Goal: Task Accomplishment & Management: Use online tool/utility

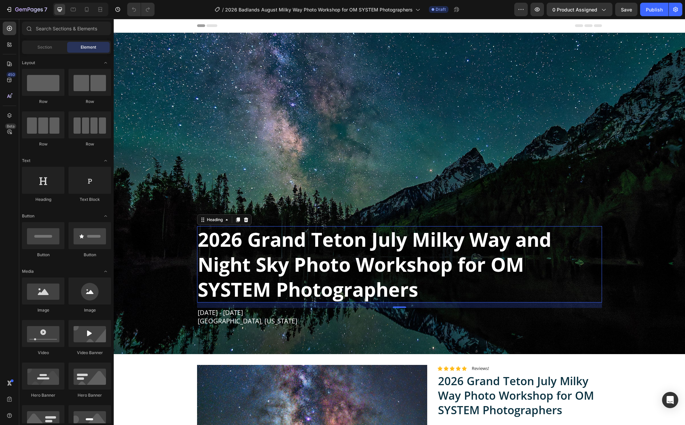
click at [304, 236] on strong "2026 Grand Teton July Milky Way and Night Sky Photo Workshop for OM SYSTEM Phot…" at bounding box center [374, 264] width 353 height 76
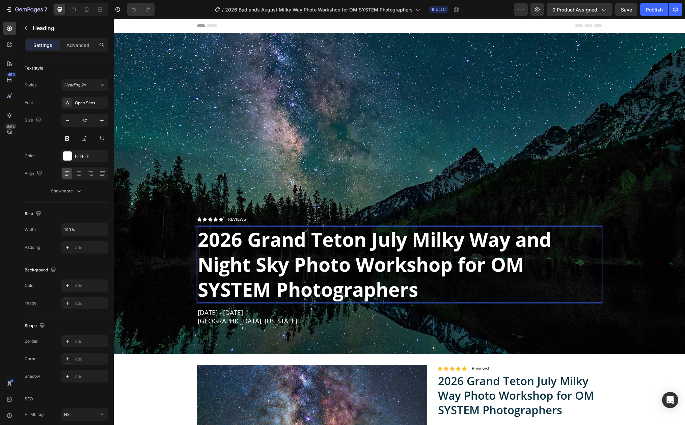
click at [245, 236] on strong "2026 Grand Teton July Milky Way and Night Sky Photo Workshop for OM SYSTEM Phot…" at bounding box center [374, 264] width 353 height 76
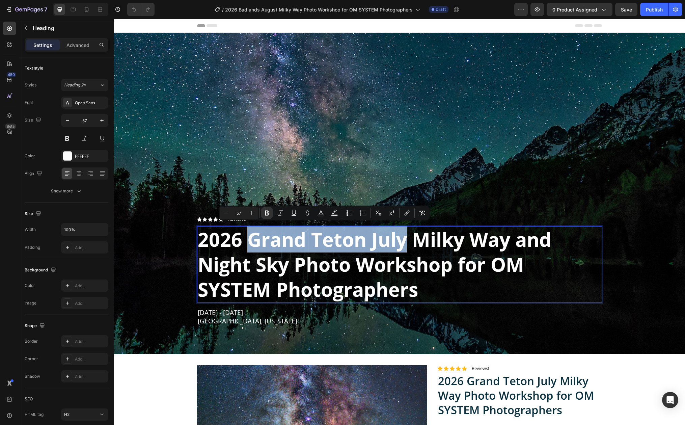
drag, startPoint x: 246, startPoint y: 236, endPoint x: 403, endPoint y: 238, distance: 157.5
click at [403, 238] on strong "2026 Grand Teton July Milky Way and Night Sky Photo Workshop for OM SYSTEM Phot…" at bounding box center [374, 264] width 353 height 76
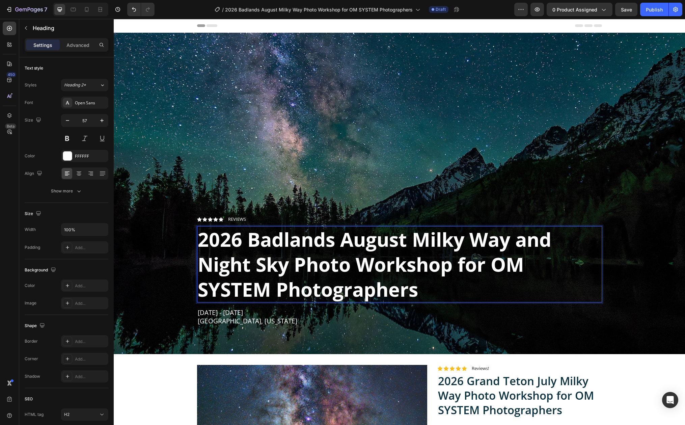
click at [218, 311] on p "[DATE] - [DATE]" at bounding box center [399, 312] width 403 height 8
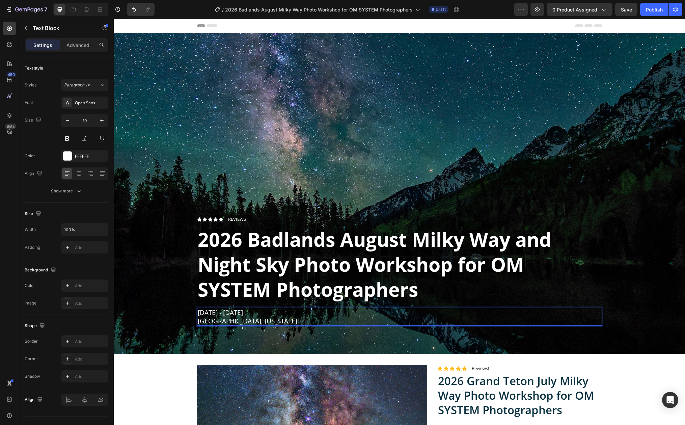
click at [226, 310] on p "[DATE] - [DATE]" at bounding box center [399, 312] width 403 height 8
drag, startPoint x: 226, startPoint y: 310, endPoint x: 197, endPoint y: 309, distance: 29.4
click at [198, 309] on p "[DATE] - [DATE]" at bounding box center [399, 312] width 403 height 8
drag, startPoint x: 307, startPoint y: 319, endPoint x: 194, endPoint y: 320, distance: 112.7
click at [197, 320] on div "[DATE] - [DATE] [GEOGRAPHIC_DATA], [US_STATE]" at bounding box center [399, 317] width 405 height 18
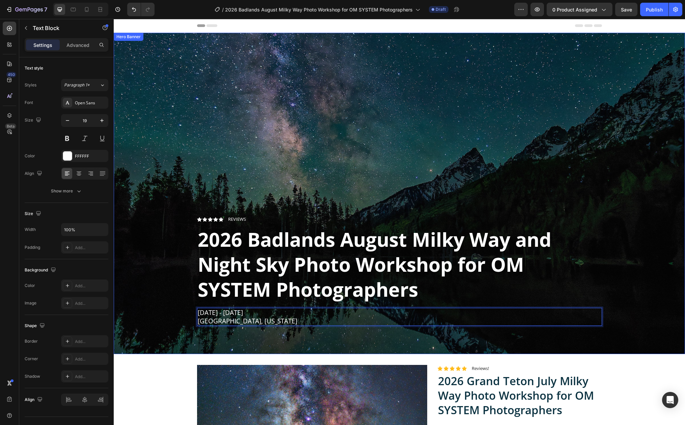
click at [504, 89] on div "Overlay" at bounding box center [399, 193] width 571 height 321
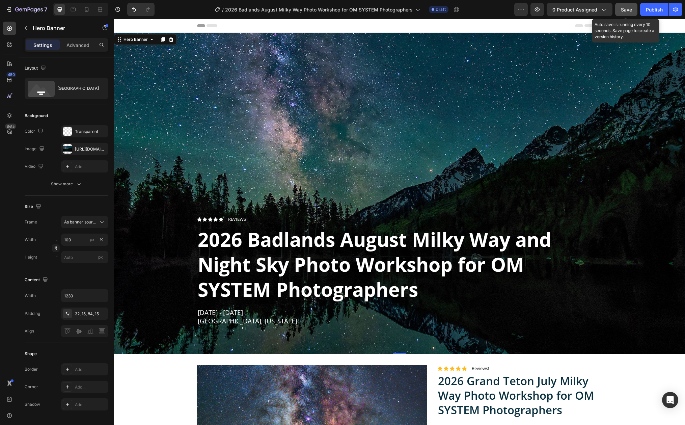
click at [621, 11] on span "Save" at bounding box center [626, 10] width 11 height 6
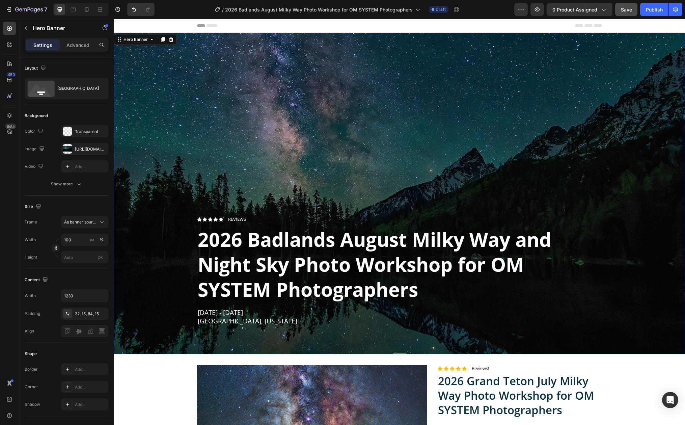
click at [236, 116] on div "Overlay" at bounding box center [399, 193] width 571 height 321
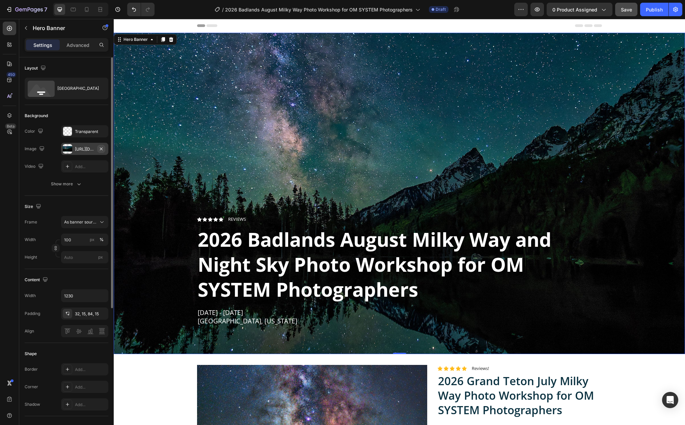
click at [102, 148] on icon "button" at bounding box center [100, 148] width 5 height 5
type input "Auto"
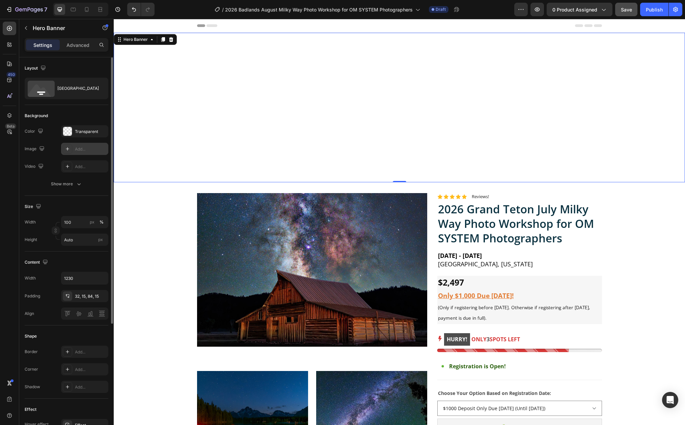
click at [80, 149] on div "Add..." at bounding box center [91, 149] width 32 height 6
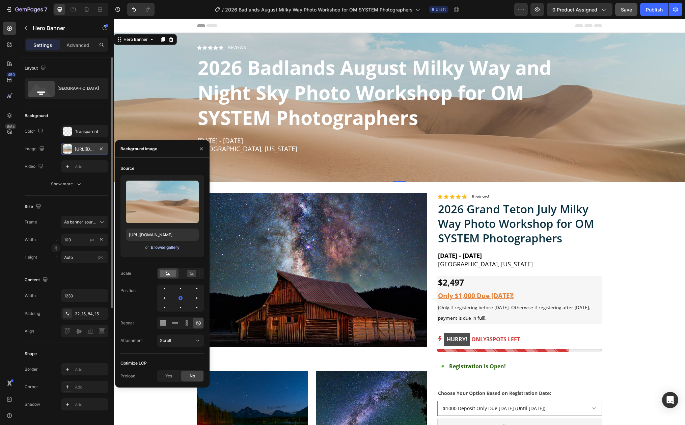
click at [163, 247] on div "Browse gallery" at bounding box center [165, 247] width 29 height 6
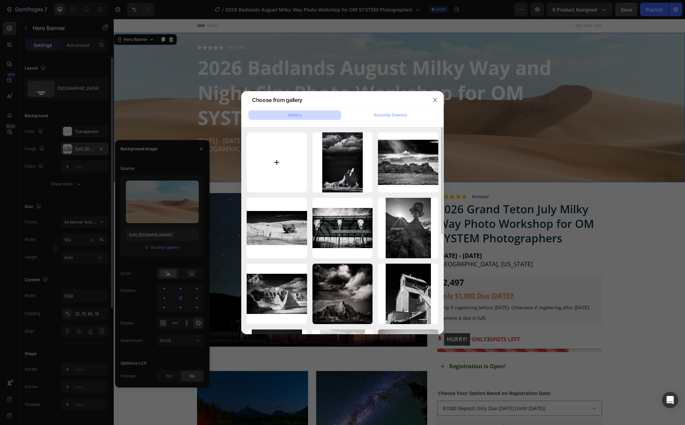
click at [267, 156] on input "file" at bounding box center [277, 162] width 60 height 60
type input "C:\fakepath\6-4-22_0822-DxO_2200px.jpg"
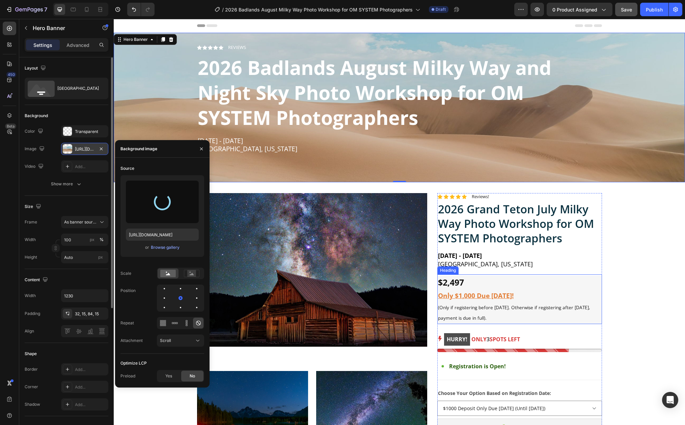
type input "[URL][DOMAIN_NAME]"
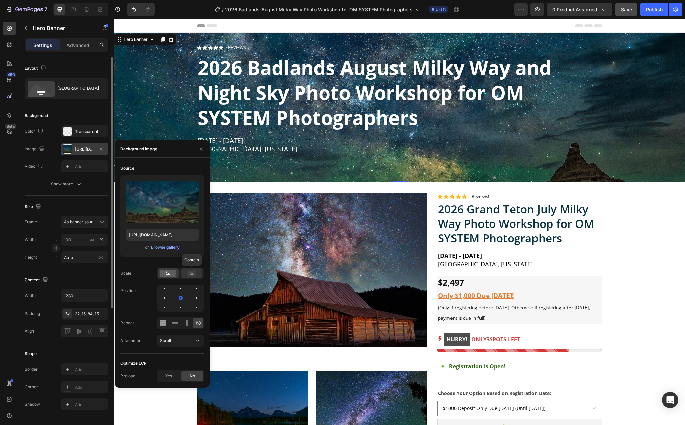
click at [196, 272] on icon at bounding box center [192, 272] width 16 height 7
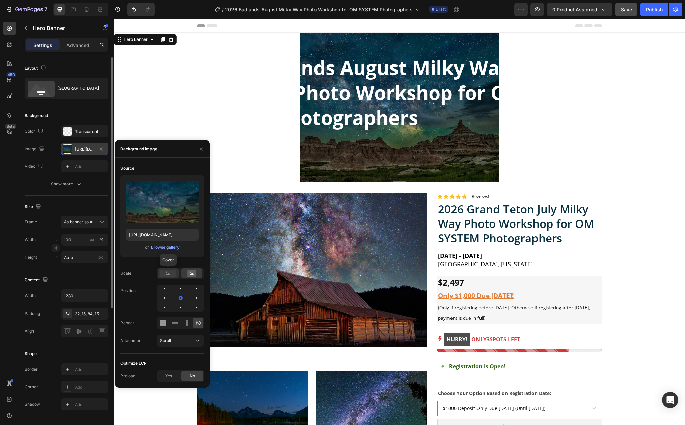
click at [161, 274] on rect at bounding box center [168, 272] width 16 height 7
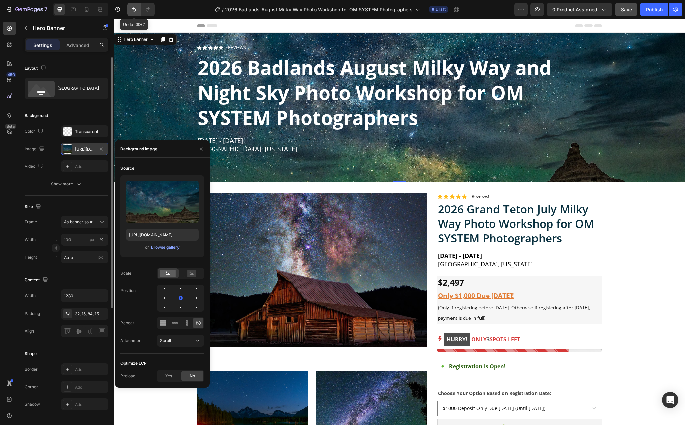
click at [133, 8] on icon "Undo/Redo" at bounding box center [134, 9] width 4 height 4
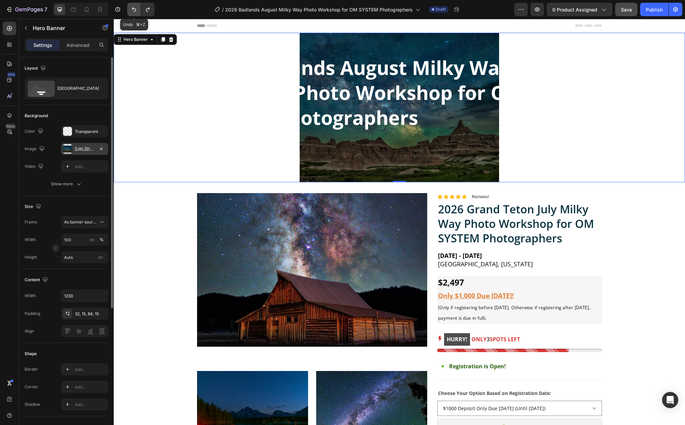
click at [133, 8] on icon "Undo/Redo" at bounding box center [134, 9] width 4 height 4
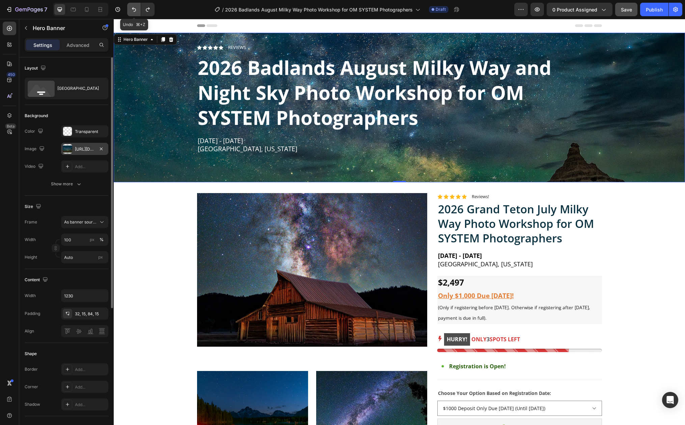
click at [133, 8] on icon "Undo/Redo" at bounding box center [134, 9] width 4 height 4
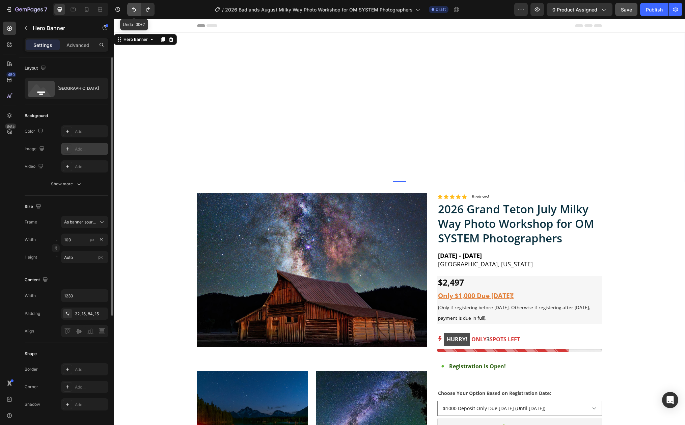
click at [133, 8] on icon "Undo/Redo" at bounding box center [134, 9] width 4 height 4
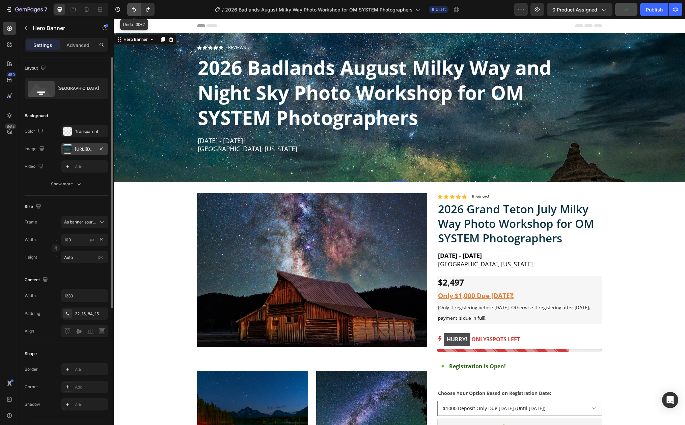
click at [133, 8] on icon "Undo/Redo" at bounding box center [134, 9] width 4 height 4
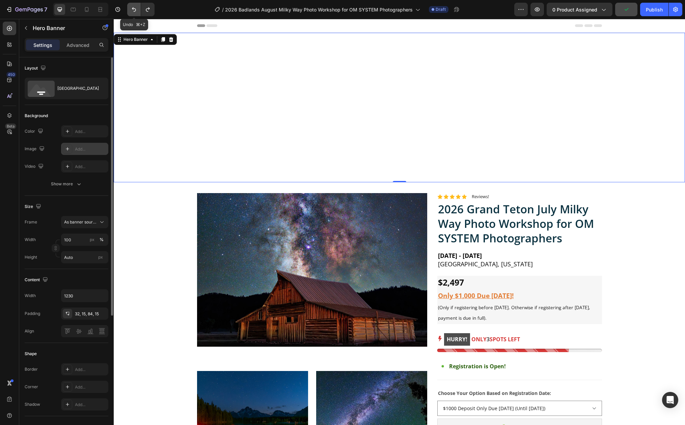
click at [133, 8] on icon "Undo/Redo" at bounding box center [134, 9] width 4 height 4
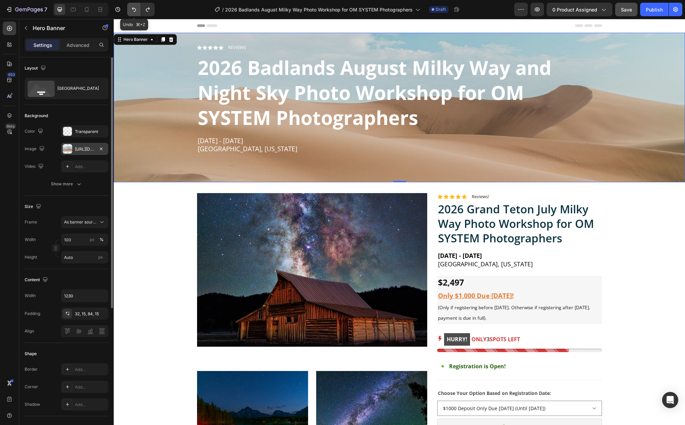
click at [133, 8] on icon "Undo/Redo" at bounding box center [134, 9] width 4 height 4
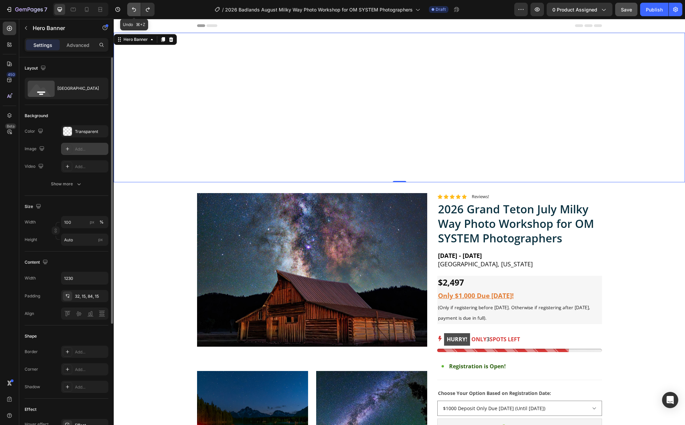
click at [133, 8] on icon "Undo/Redo" at bounding box center [134, 9] width 4 height 4
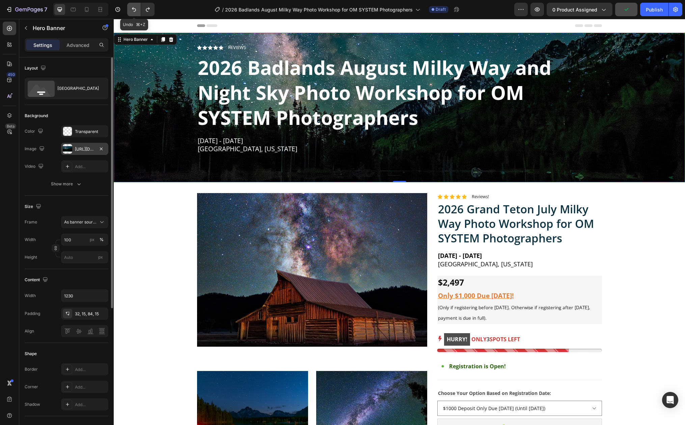
click at [135, 9] on icon "Undo/Redo" at bounding box center [134, 9] width 4 height 4
click at [150, 9] on icon "Undo/Redo" at bounding box center [147, 9] width 7 height 7
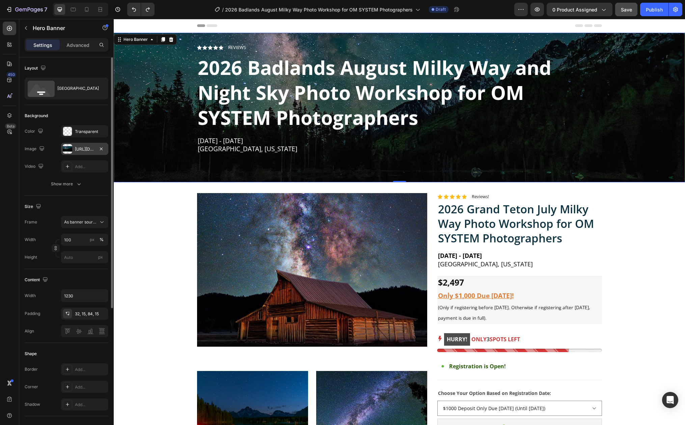
click at [182, 119] on div "Overlay" at bounding box center [399, 107] width 571 height 149
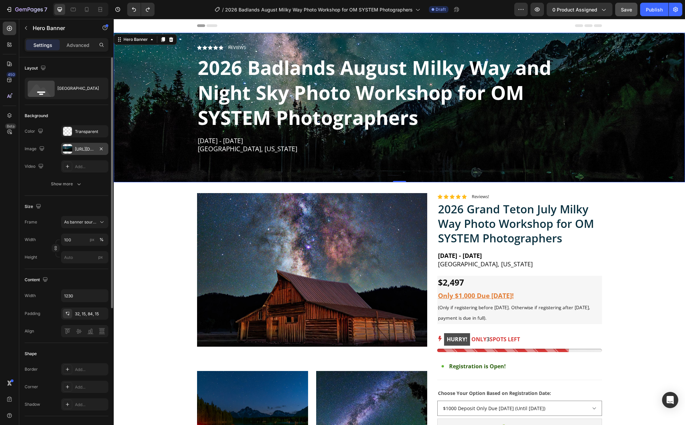
click at [88, 149] on div "[URL][DOMAIN_NAME]" at bounding box center [85, 149] width 20 height 6
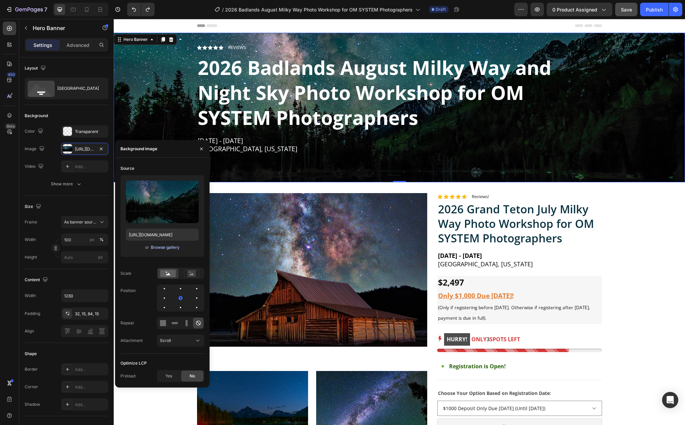
click at [169, 248] on div "Browse gallery" at bounding box center [165, 247] width 29 height 6
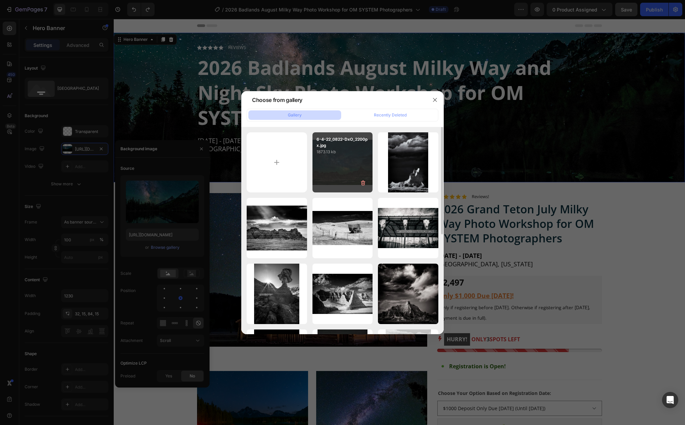
click at [329, 160] on div "6-4-22_0822-DxO_2200px.jpg 1873.13 kb" at bounding box center [342, 162] width 60 height 60
type input "[URL][DOMAIN_NAME]"
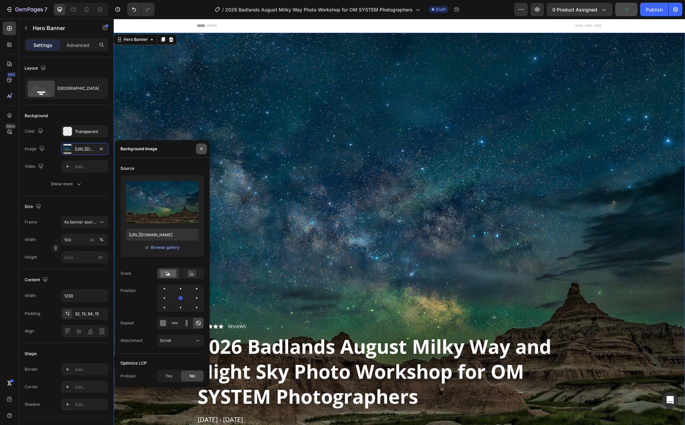
click at [202, 149] on icon "button" at bounding box center [201, 148] width 3 height 3
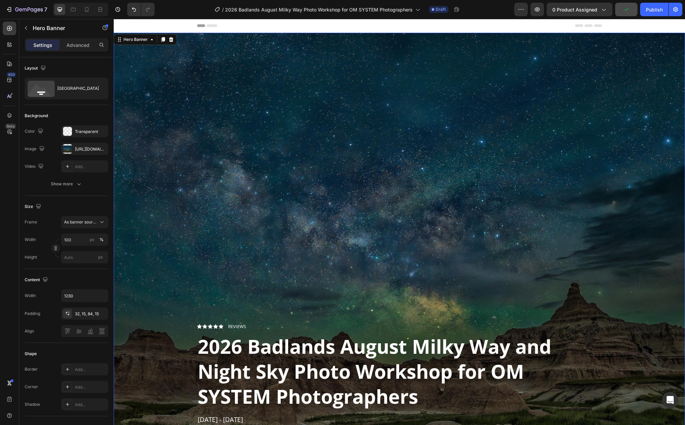
click at [303, 182] on div "Overlay" at bounding box center [399, 247] width 571 height 428
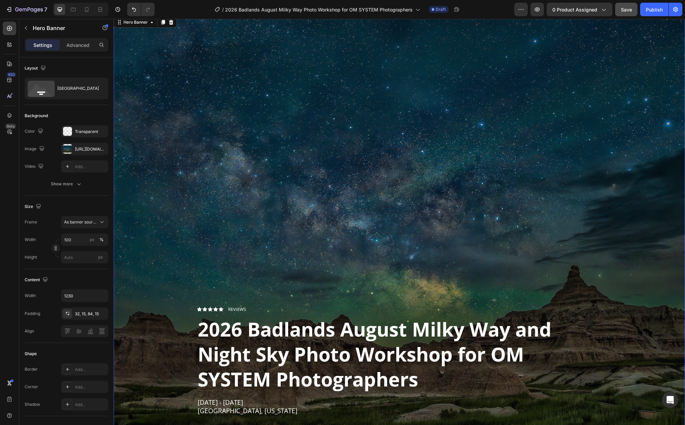
scroll to position [115, 0]
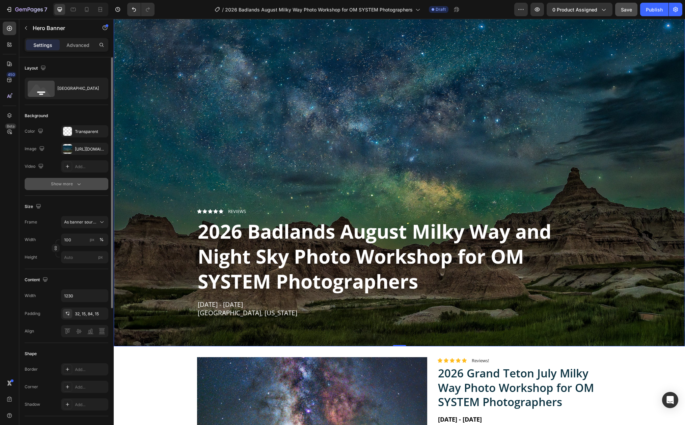
click at [81, 184] on icon "button" at bounding box center [79, 183] width 7 height 7
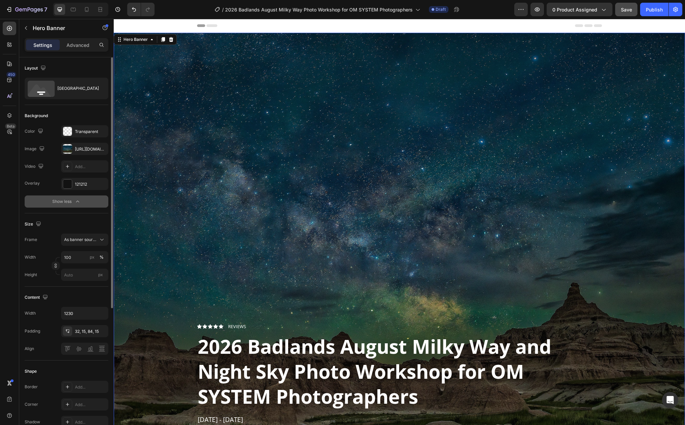
scroll to position [138, 0]
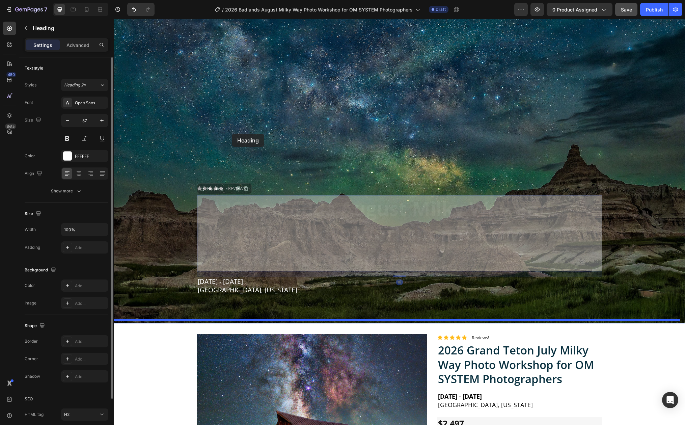
drag, startPoint x: 228, startPoint y: 208, endPoint x: 232, endPoint y: 134, distance: 74.3
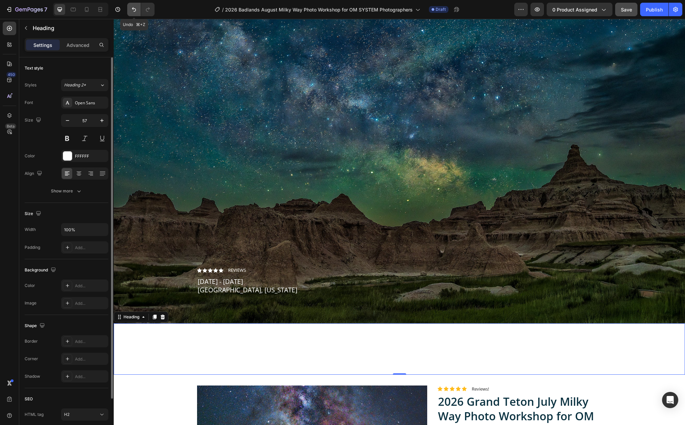
click at [136, 9] on icon "Undo/Redo" at bounding box center [134, 9] width 7 height 7
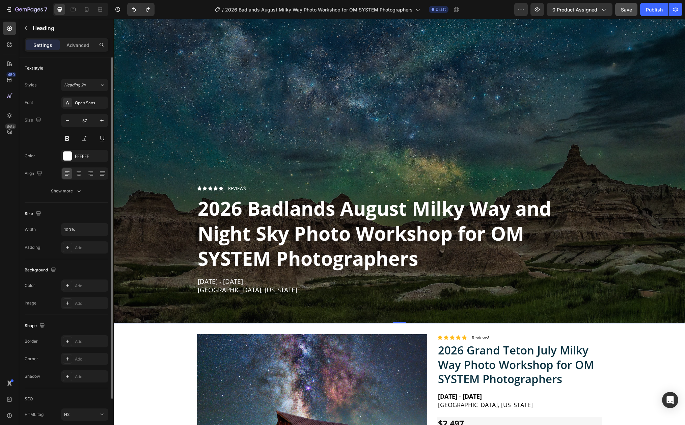
click at [289, 151] on div "Overlay" at bounding box center [399, 109] width 571 height 428
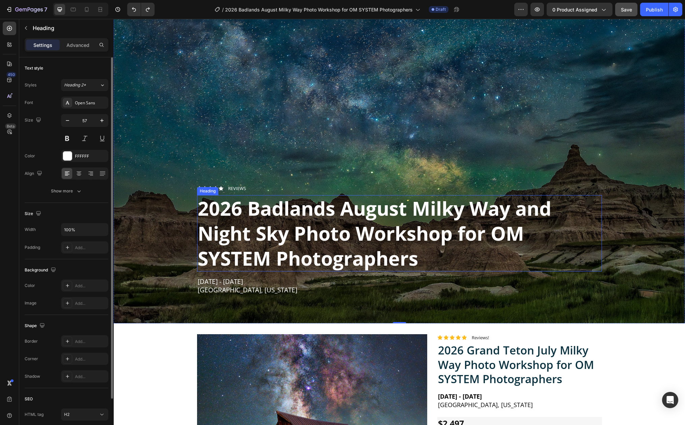
click at [273, 199] on strong "2026 Badlands August Milky Way and Night Sky Photo Workshop for OM SYSTEM Photo…" at bounding box center [374, 233] width 353 height 76
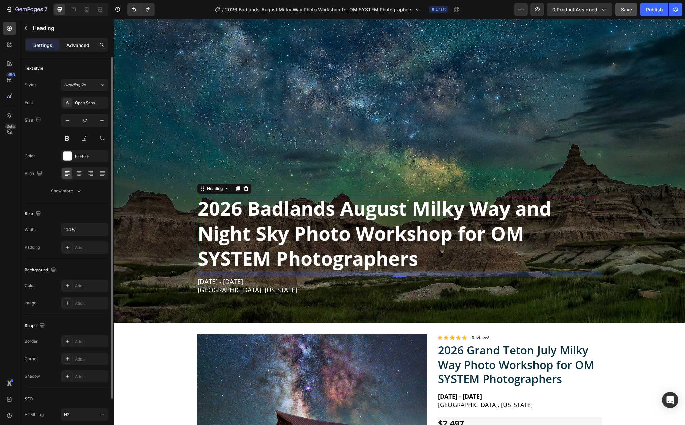
click at [81, 46] on p "Advanced" at bounding box center [77, 44] width 23 height 7
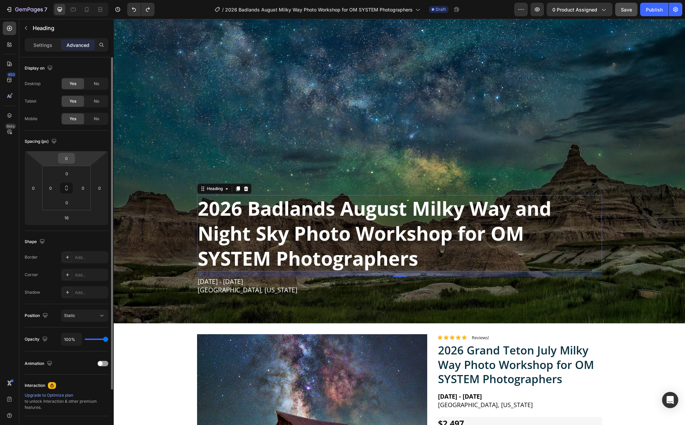
click at [66, 162] on input "0" at bounding box center [66, 158] width 13 height 10
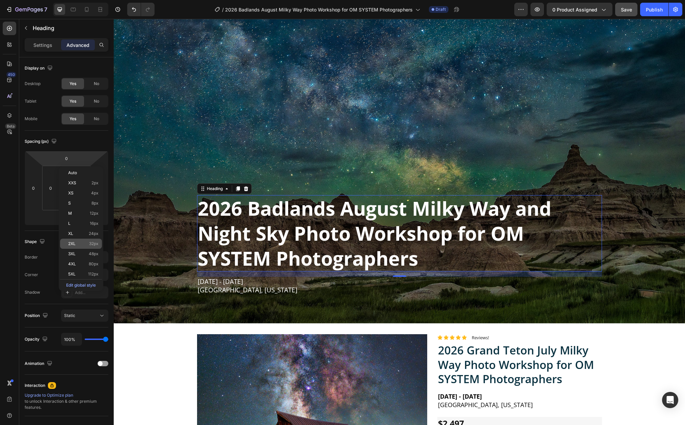
click at [74, 242] on span "2XL" at bounding box center [71, 243] width 7 height 5
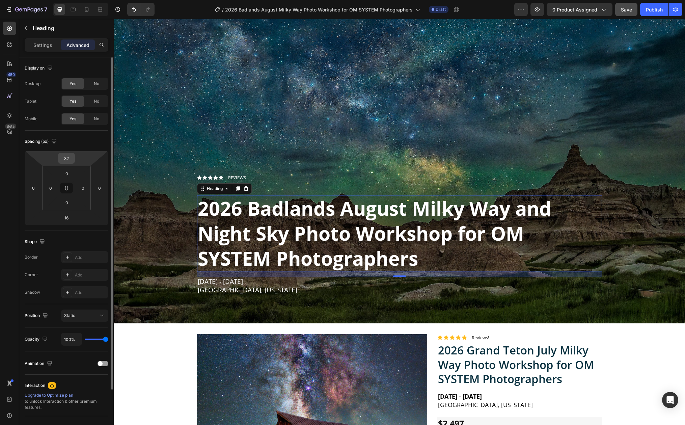
click at [73, 159] on div "32" at bounding box center [66, 158] width 17 height 11
click at [65, 0] on html "7 Version history / 2026 Badlands August Milky Way Photo Workshop for OM SYSTEM…" at bounding box center [342, 0] width 685 height 0
click at [133, 8] on icon "Undo/Redo" at bounding box center [134, 9] width 7 height 7
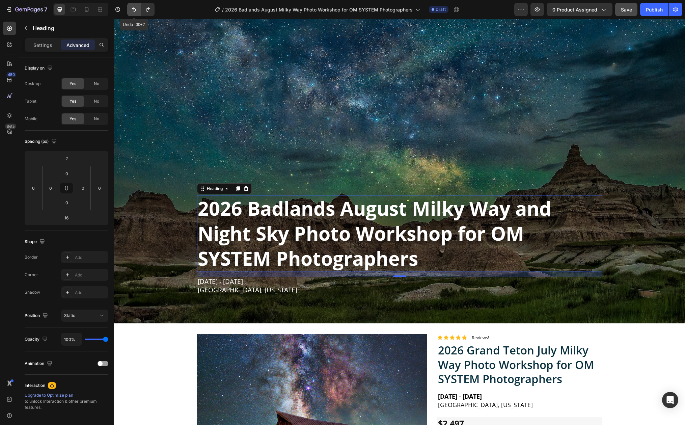
click at [133, 8] on icon "Undo/Redo" at bounding box center [134, 9] width 7 height 7
type input "0"
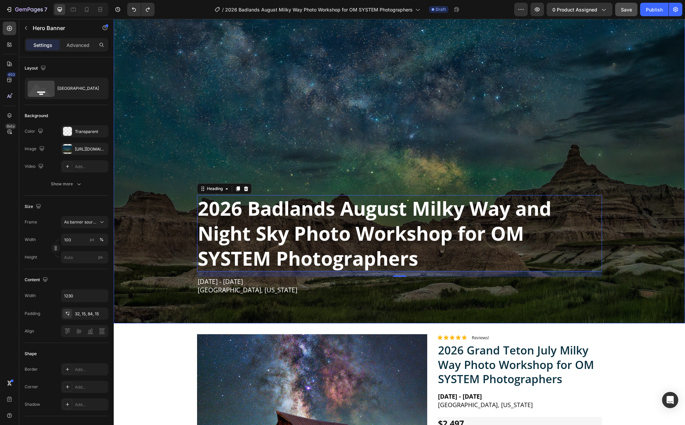
click at [187, 126] on div "Overlay" at bounding box center [399, 109] width 571 height 428
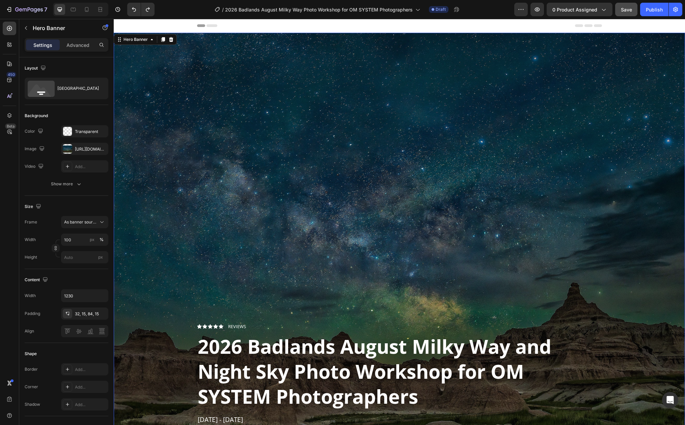
scroll to position [18, 0]
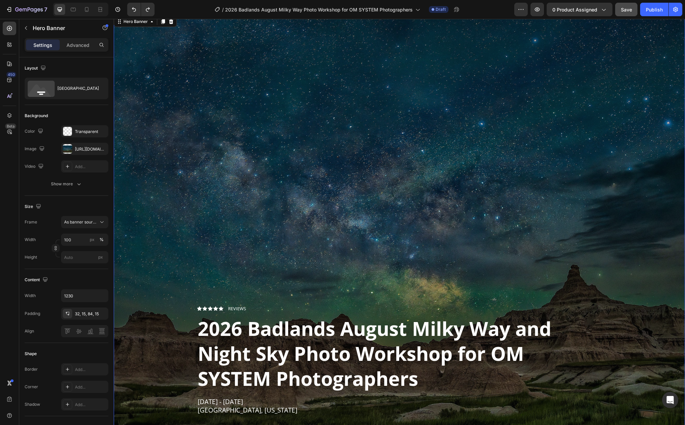
click at [135, 188] on div "Overlay" at bounding box center [399, 229] width 571 height 428
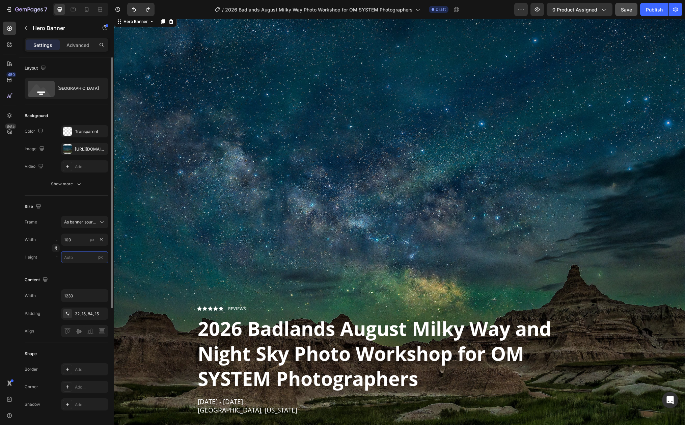
click at [92, 256] on input "px" at bounding box center [84, 257] width 47 height 12
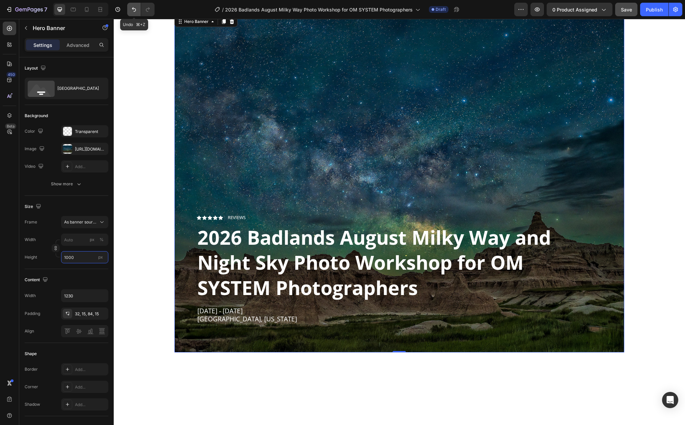
type input "1000"
click at [133, 9] on icon "Undo/Redo" at bounding box center [134, 9] width 4 height 4
type input "100"
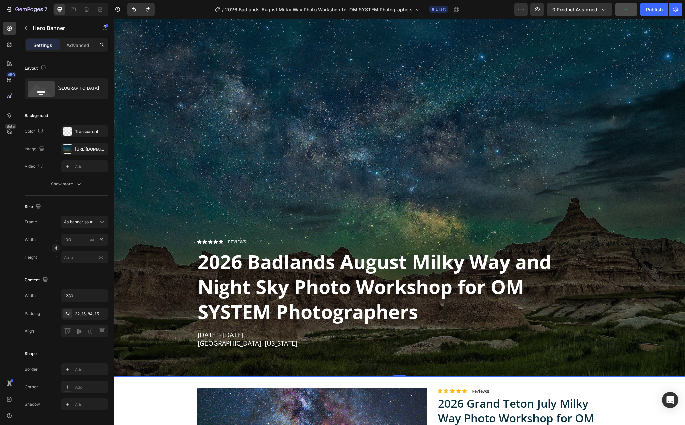
scroll to position [107, 0]
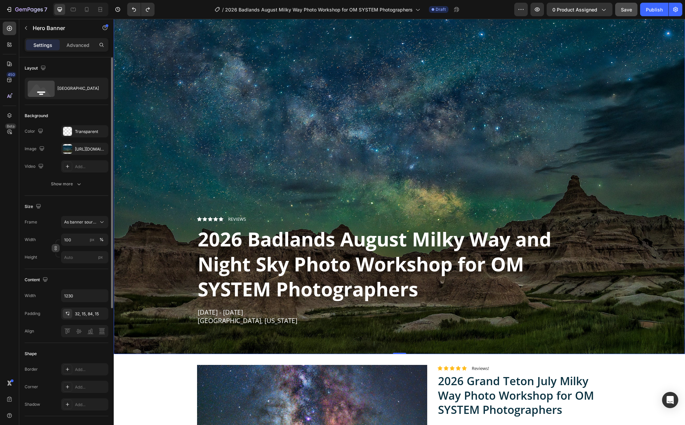
click at [56, 248] on icon "button" at bounding box center [56, 248] width 0 height 2
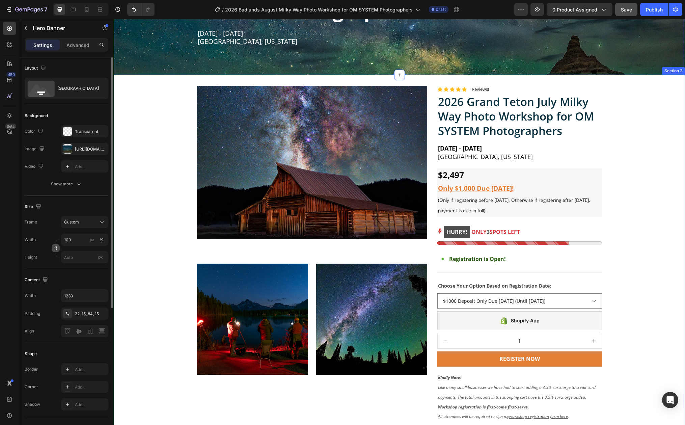
scroll to position [0, 0]
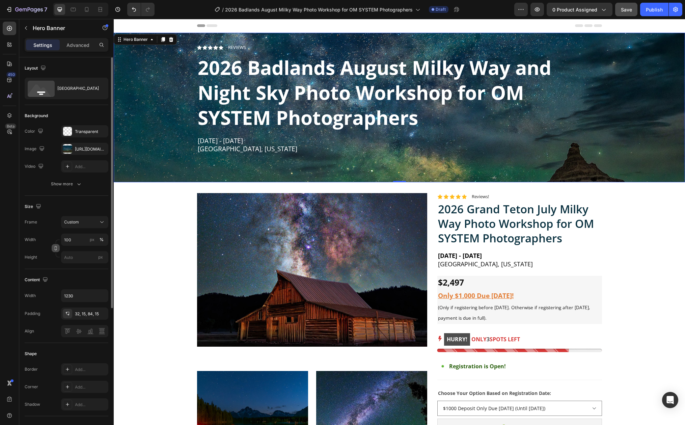
click at [54, 249] on icon "button" at bounding box center [55, 248] width 5 height 5
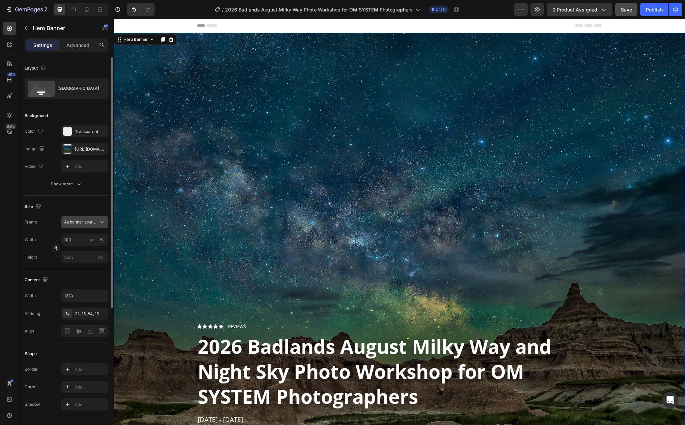
click at [104, 222] on icon at bounding box center [101, 222] width 7 height 7
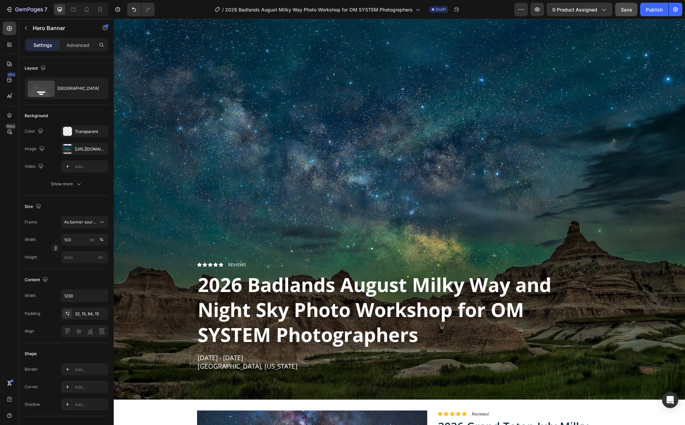
scroll to position [90, 0]
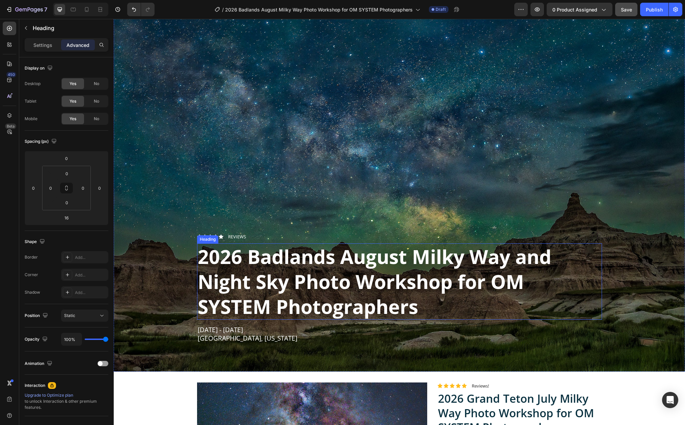
click at [235, 255] on strong "2026 Badlands August Milky Way and Night Sky Photo Workshop for OM SYSTEM Photo…" at bounding box center [374, 281] width 353 height 76
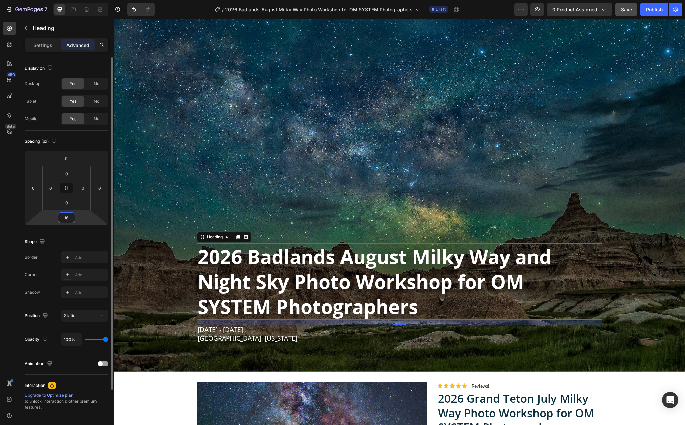
click at [69, 222] on input "16" at bounding box center [66, 217] width 13 height 10
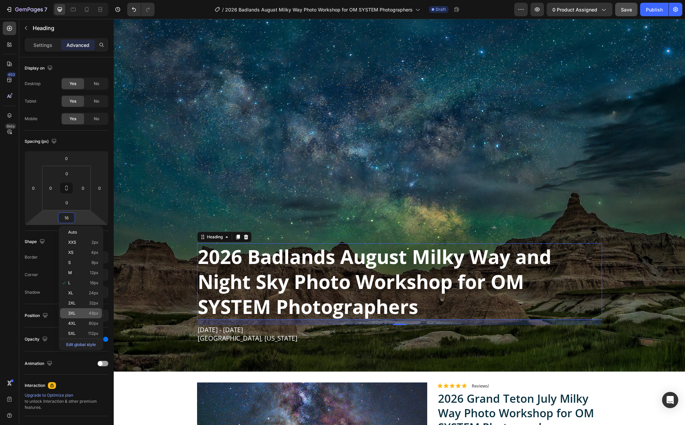
click at [73, 312] on span "3XL" at bounding box center [71, 313] width 7 height 5
type input "48"
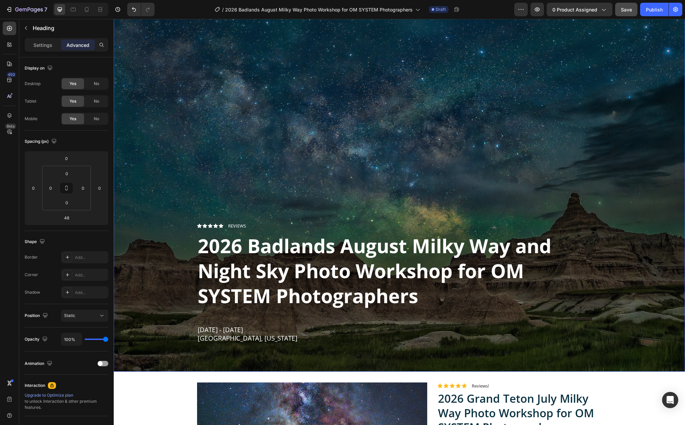
click at [134, 220] on div "Overlay" at bounding box center [399, 157] width 571 height 428
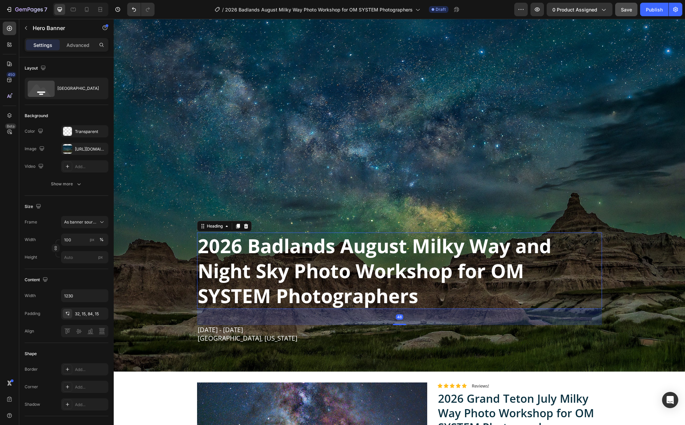
click at [202, 258] on strong "2026 Badlands August Milky Way and Night Sky Photo Workshop for OM SYSTEM Photo…" at bounding box center [374, 270] width 353 height 76
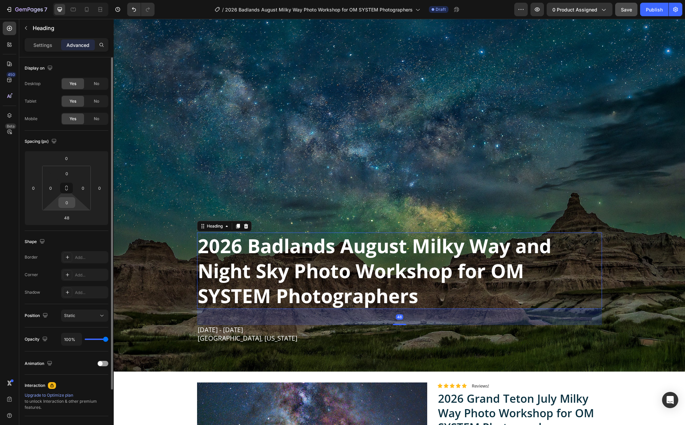
click at [71, 207] on input "0" at bounding box center [66, 202] width 13 height 10
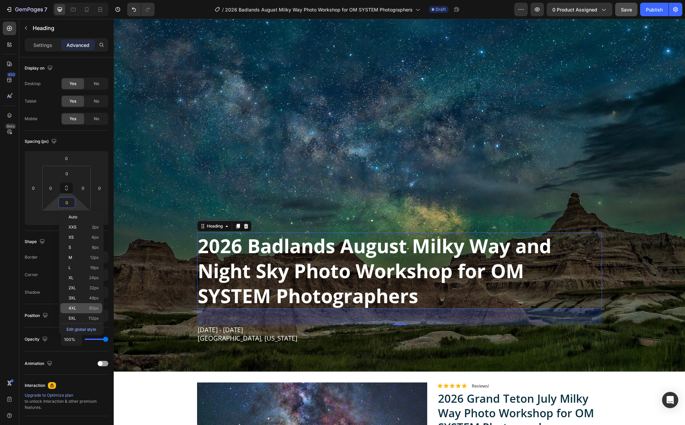
click at [80, 308] on p "4XL 80px" at bounding box center [83, 308] width 30 height 5
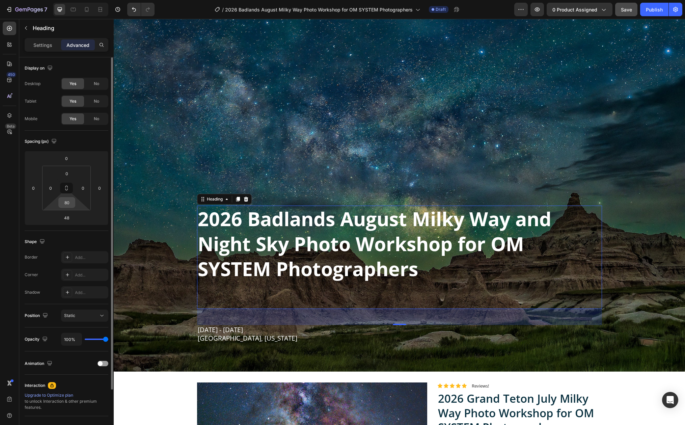
click at [68, 205] on input "80" at bounding box center [66, 202] width 13 height 10
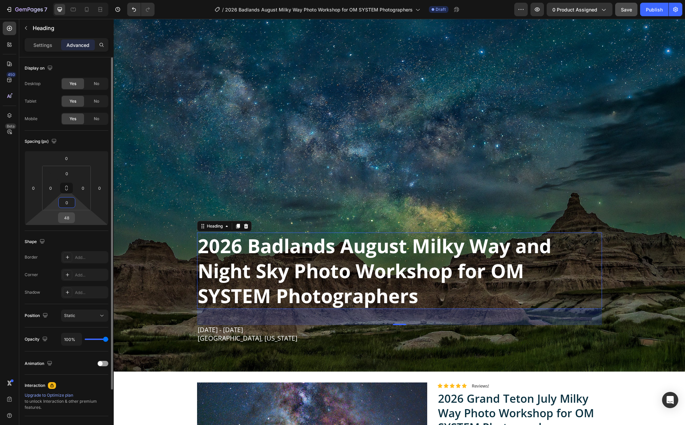
type input "0"
click at [71, 220] on input "48" at bounding box center [66, 217] width 13 height 10
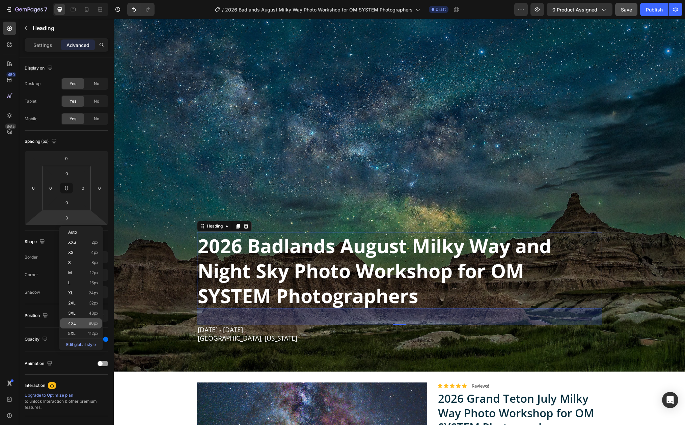
click at [76, 323] on p "4XL 80px" at bounding box center [83, 323] width 30 height 5
type input "80"
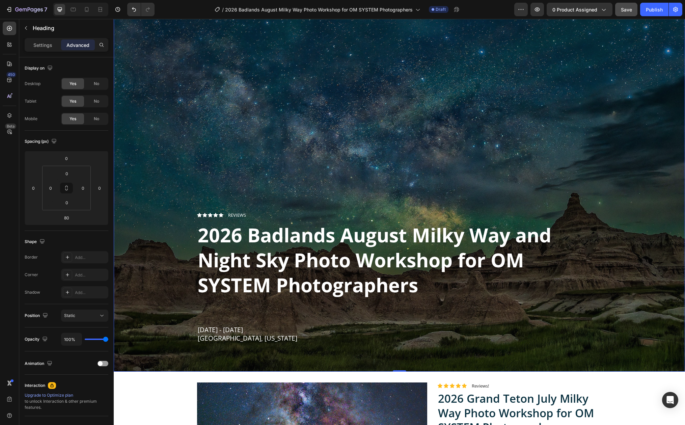
click at [166, 209] on div "Overlay" at bounding box center [399, 157] width 571 height 428
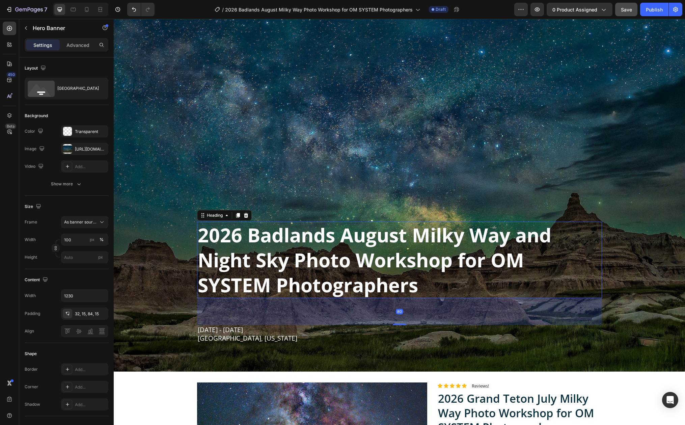
click at [208, 251] on strong "2026 Badlands August Milky Way and Night Sky Photo Workshop for OM SYSTEM Photo…" at bounding box center [374, 260] width 353 height 76
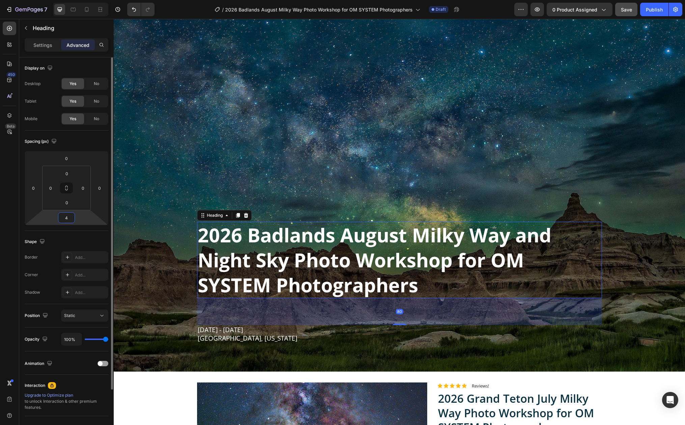
click at [76, 0] on html "7 Version history / 2026 Badlands August Milky Way Photo Workshop for OM SYSTEM…" at bounding box center [342, 0] width 685 height 0
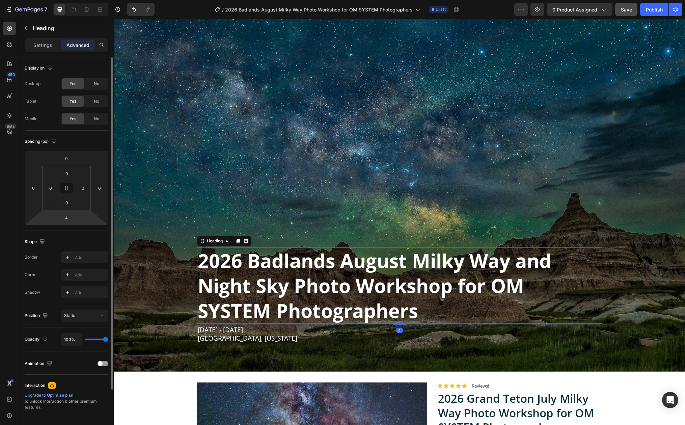
click at [77, 0] on html "7 Version history / 2026 Badlands August Milky Way Photo Workshop for OM SYSTEM…" at bounding box center [342, 0] width 685 height 0
click at [75, 0] on html "7 Version history / 2026 Badlands August Milky Way Photo Workshop for OM SYSTEM…" at bounding box center [342, 0] width 685 height 0
click at [70, 218] on input "4" at bounding box center [66, 217] width 13 height 10
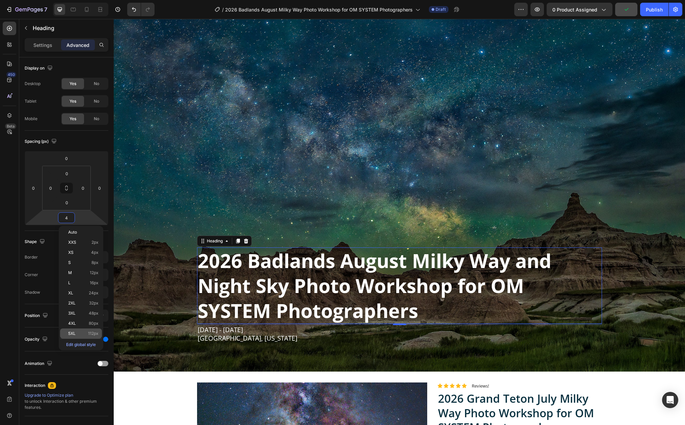
click at [82, 332] on p "5XL 112px" at bounding box center [83, 333] width 30 height 5
type input "112"
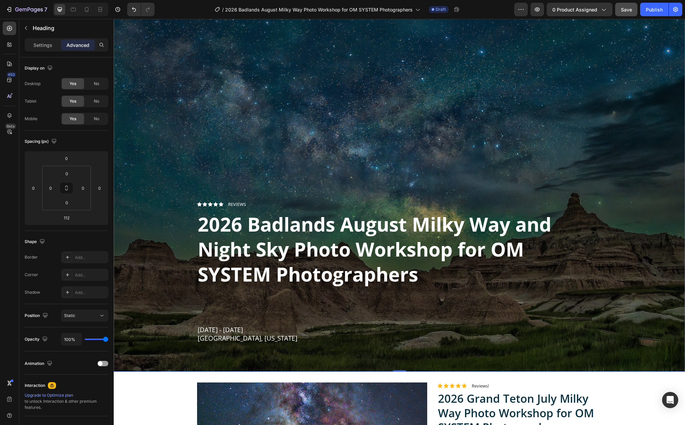
click at [161, 225] on div "Overlay" at bounding box center [399, 157] width 571 height 428
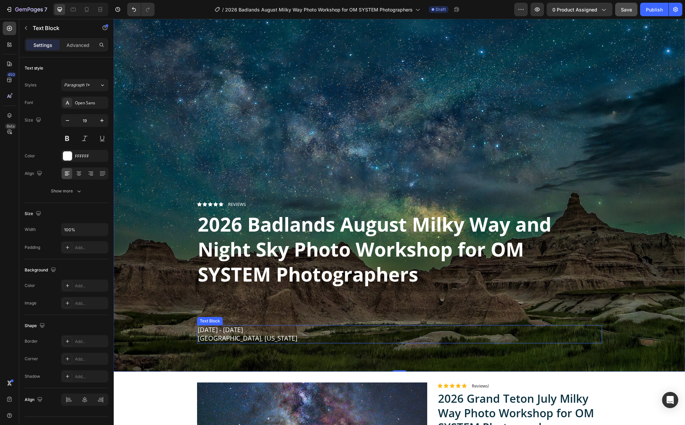
click at [199, 326] on p "[DATE] - [DATE]" at bounding box center [399, 329] width 403 height 8
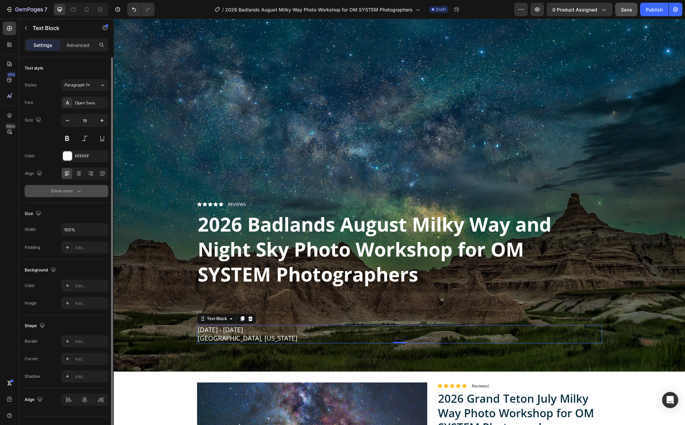
click at [78, 189] on icon "button" at bounding box center [79, 191] width 7 height 7
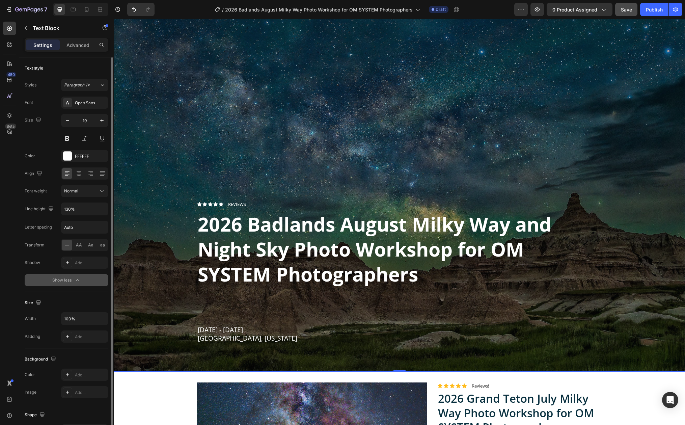
click at [178, 330] on div "Overlay" at bounding box center [399, 157] width 571 height 428
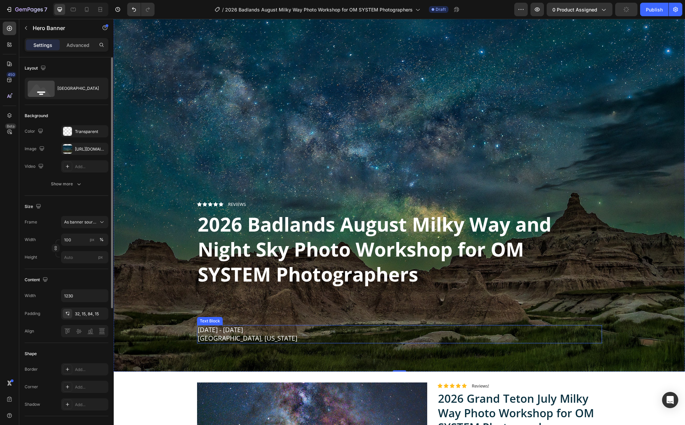
click at [206, 334] on p "[GEOGRAPHIC_DATA], [US_STATE]" at bounding box center [399, 338] width 403 height 8
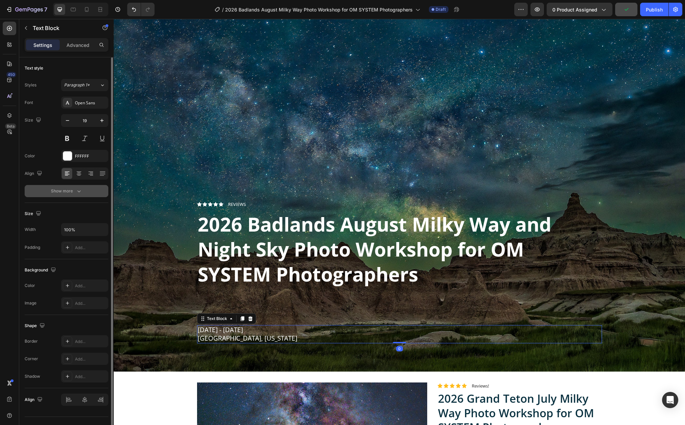
click at [78, 193] on icon "button" at bounding box center [79, 191] width 7 height 7
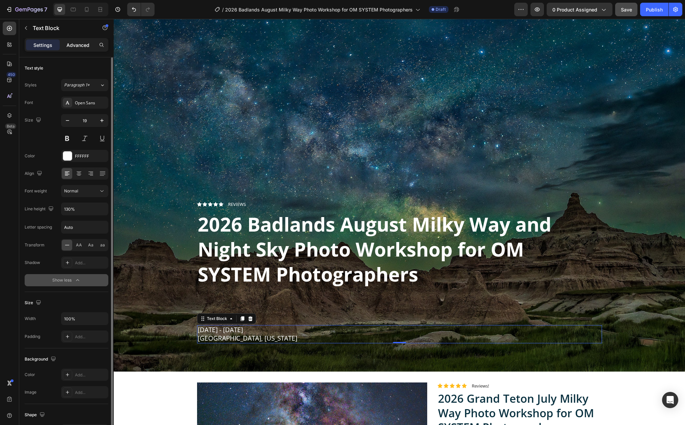
click at [75, 42] on p "Advanced" at bounding box center [77, 44] width 23 height 7
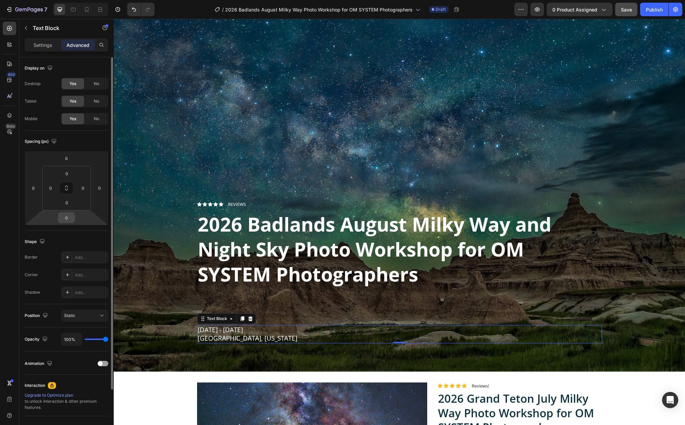
click at [68, 217] on input "0" at bounding box center [66, 217] width 13 height 10
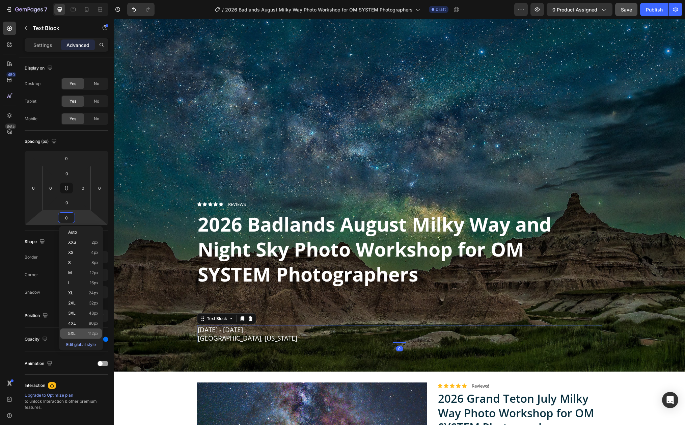
click at [74, 330] on div "5XL 112px" at bounding box center [81, 333] width 42 height 10
type input "112"
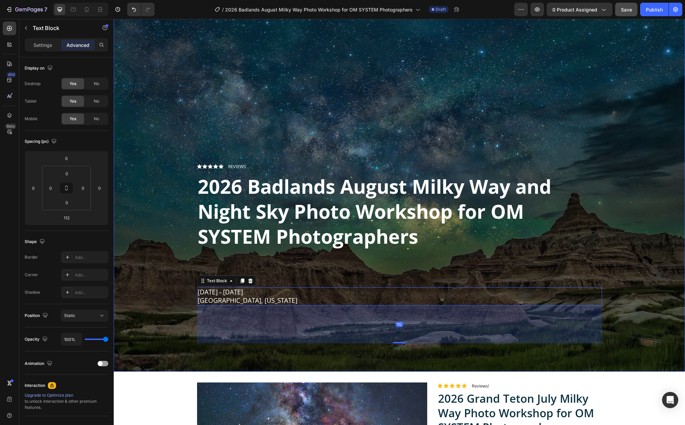
click at [153, 178] on div "Overlay" at bounding box center [399, 157] width 571 height 428
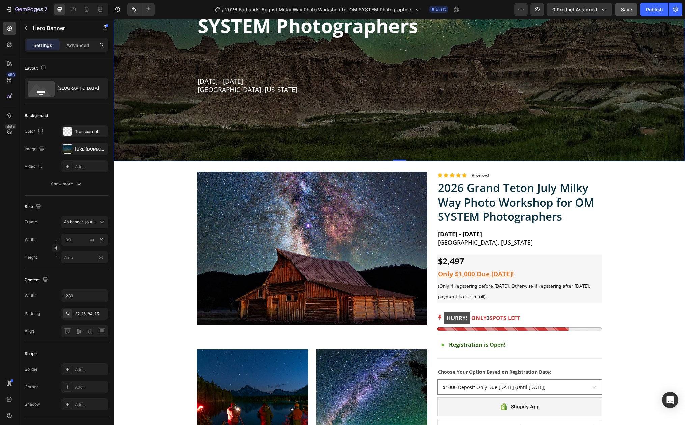
scroll to position [322, 0]
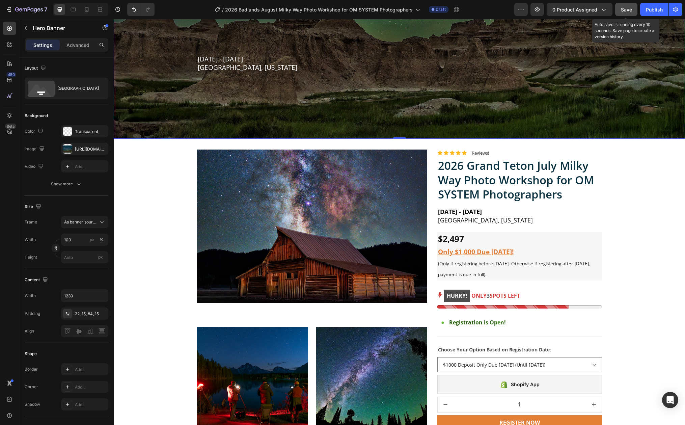
click at [624, 9] on span "Save" at bounding box center [626, 10] width 11 height 6
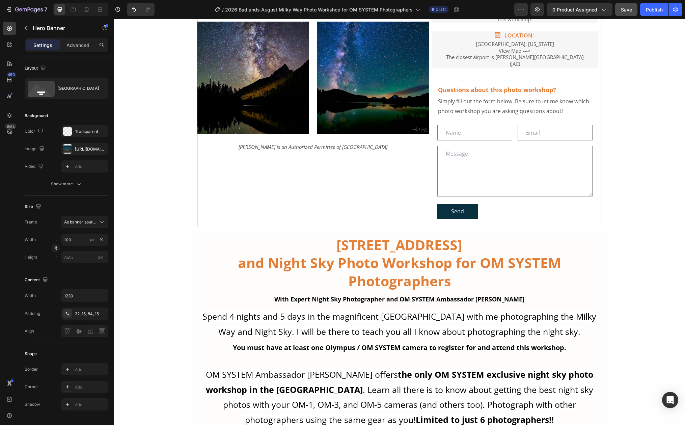
scroll to position [973, 0]
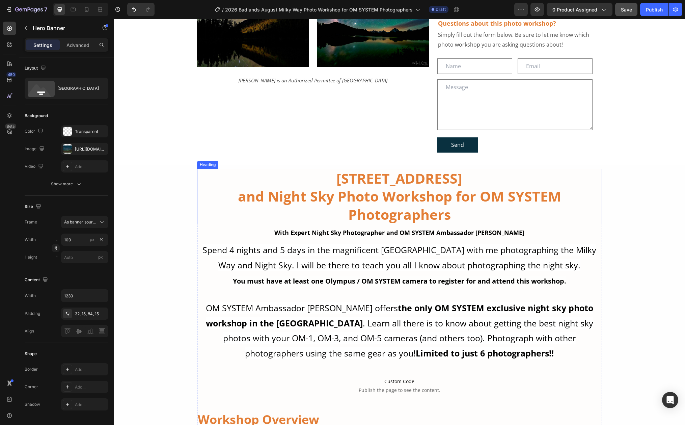
click at [342, 169] on strong "[STREET_ADDRESS]" at bounding box center [399, 178] width 126 height 19
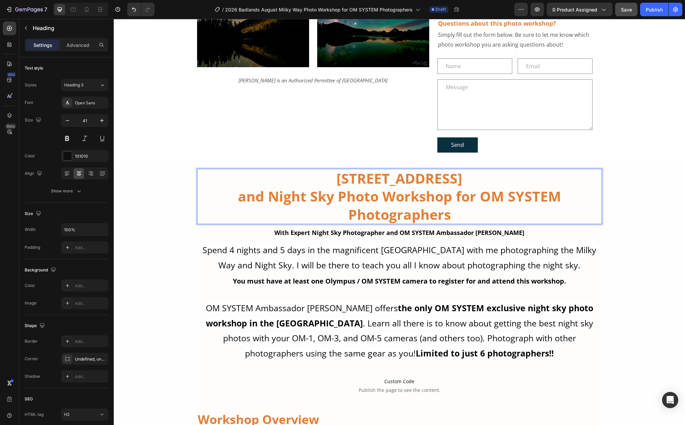
click at [336, 169] on strong "[STREET_ADDRESS]" at bounding box center [399, 178] width 126 height 19
drag, startPoint x: 322, startPoint y: 165, endPoint x: 433, endPoint y: 172, distance: 111.9
click at [433, 172] on strong "[STREET_ADDRESS]" at bounding box center [399, 178] width 126 height 19
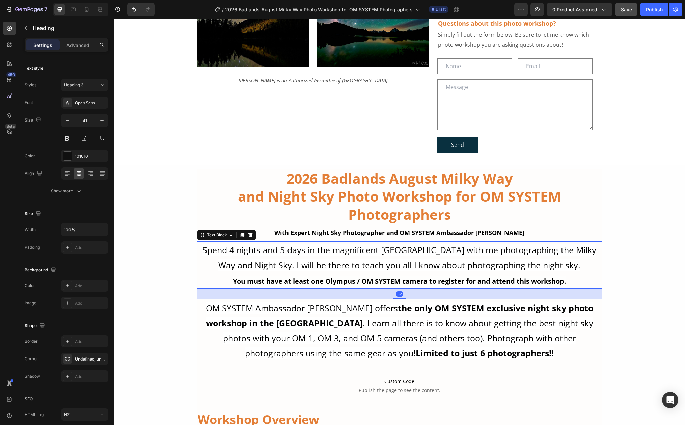
click at [387, 244] on span "Spend 4 nights and 5 days in the magnificent [GEOGRAPHIC_DATA] with me photogra…" at bounding box center [399, 257] width 394 height 27
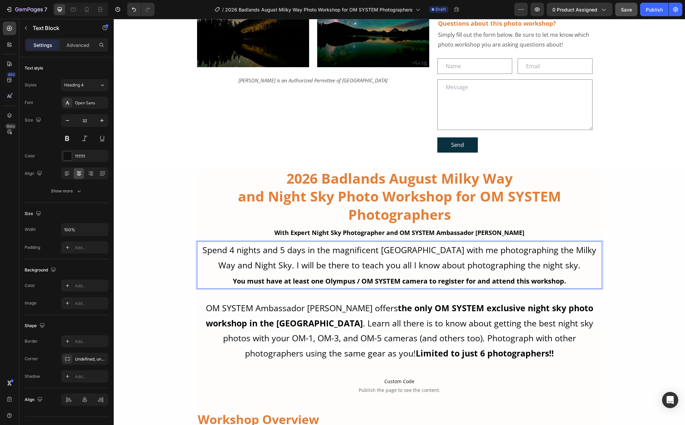
click at [341, 244] on span "Spend 4 nights and 5 days in the magnificent [GEOGRAPHIC_DATA] with me photogra…" at bounding box center [399, 257] width 394 height 27
click at [315, 244] on span "Spend 4 nights and 5 days in the magnificent [GEOGRAPHIC_DATA] with me photogra…" at bounding box center [399, 257] width 394 height 27
drag, startPoint x: 330, startPoint y: 237, endPoint x: 429, endPoint y: 242, distance: 99.3
click at [429, 244] on span "Spend 4 nights and 5 days in the magnificent [GEOGRAPHIC_DATA] with me photogra…" at bounding box center [399, 257] width 394 height 27
click at [273, 310] on strong "the only OM SYSTEM exclusive night sky photo workshop in the [GEOGRAPHIC_DATA]" at bounding box center [399, 315] width 387 height 27
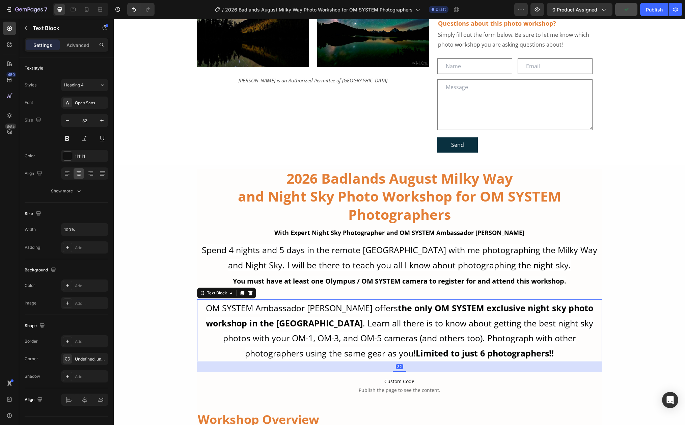
click at [269, 310] on strong "the only OM SYSTEM exclusive night sky photo workshop in the [GEOGRAPHIC_DATA]" at bounding box center [399, 315] width 387 height 27
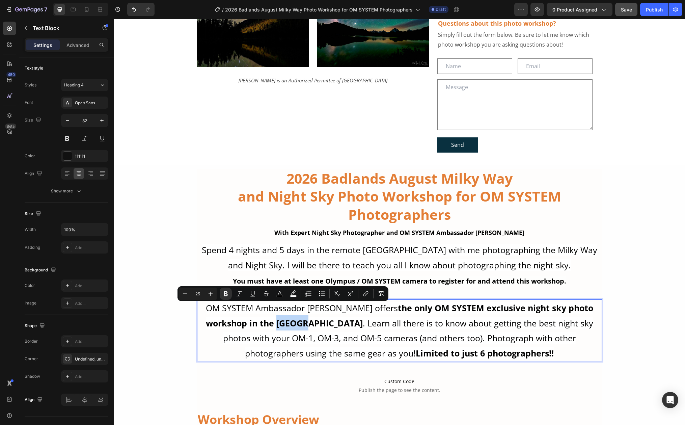
drag, startPoint x: 269, startPoint y: 310, endPoint x: 295, endPoint y: 310, distance: 26.0
click at [295, 310] on strong "the only OM SYSTEM exclusive night sky photo workshop in the [GEOGRAPHIC_DATA]" at bounding box center [399, 315] width 387 height 27
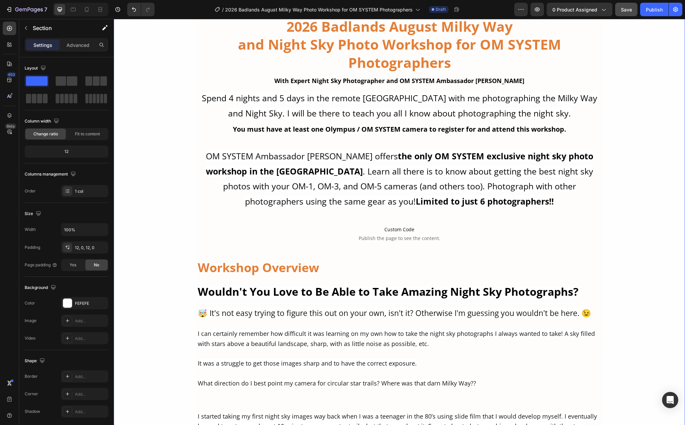
scroll to position [1116, 0]
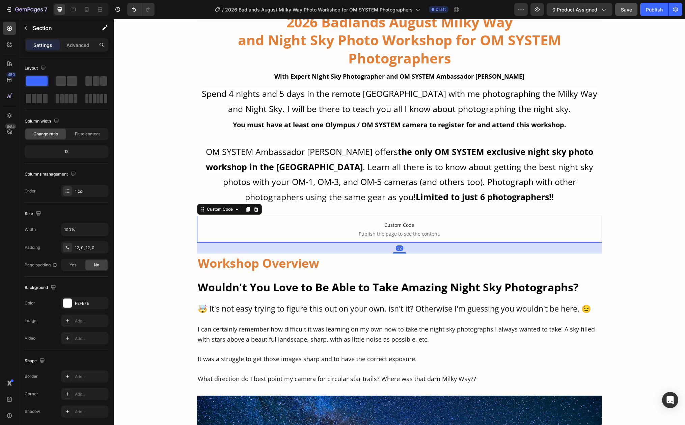
click at [454, 230] on span "Publish the page to see the content." at bounding box center [399, 233] width 405 height 7
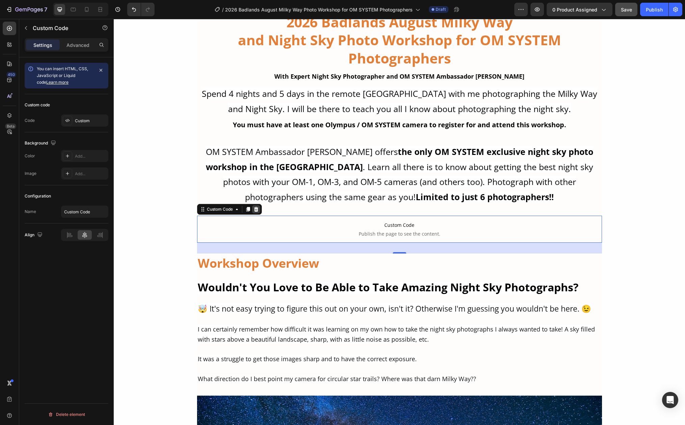
click at [255, 209] on icon at bounding box center [256, 208] width 4 height 5
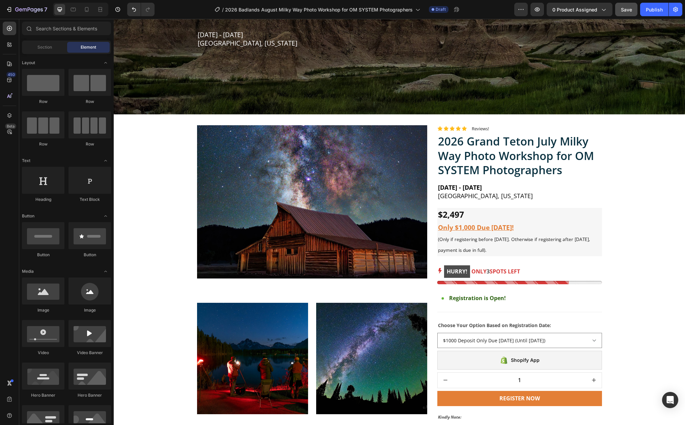
scroll to position [0, 0]
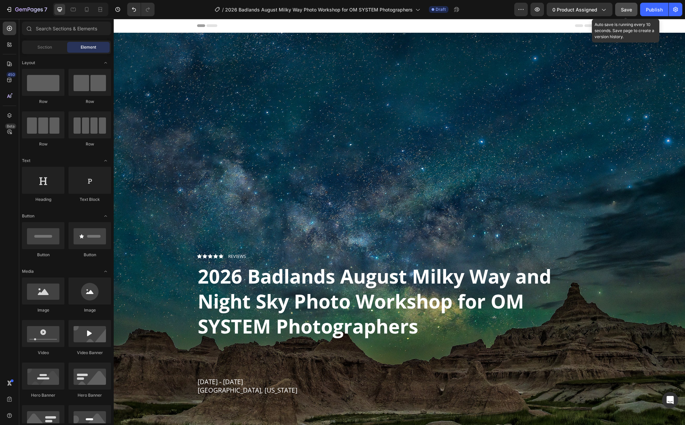
click at [628, 11] on span "Save" at bounding box center [626, 10] width 11 height 6
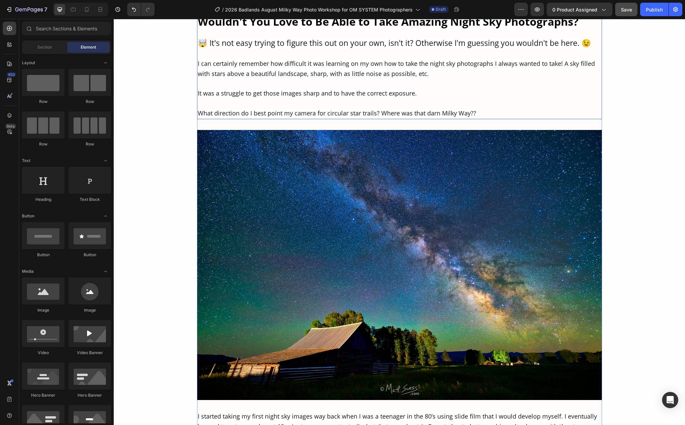
scroll to position [1407, 0]
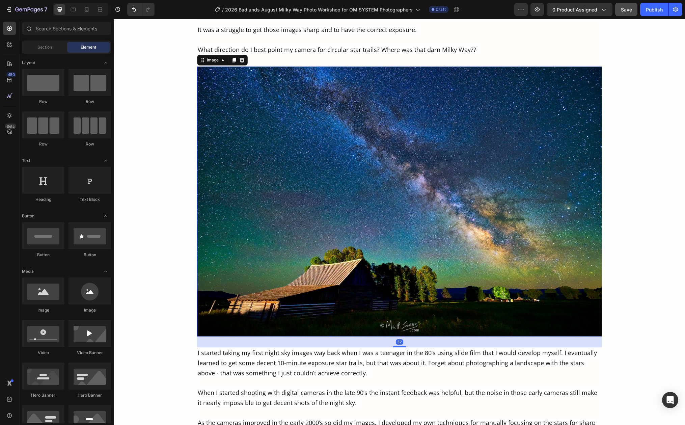
click at [292, 159] on img at bounding box center [399, 201] width 405 height 270
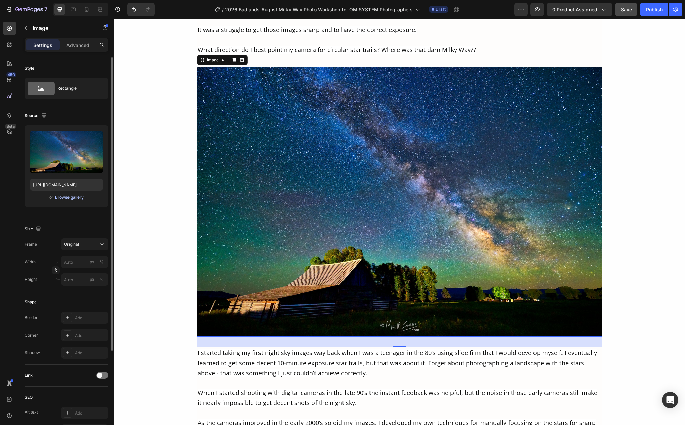
click at [74, 196] on div "Browse gallery" at bounding box center [69, 197] width 29 height 6
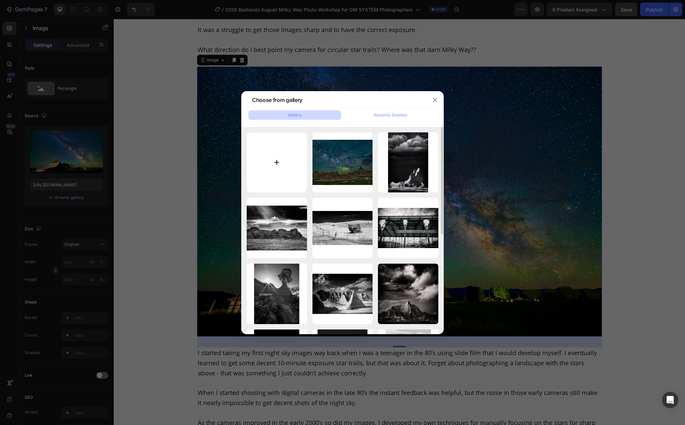
click at [280, 163] on input "file" at bounding box center [277, 162] width 60 height 60
type input "C:\fakepath\moonlight-bw-badlands.jpg"
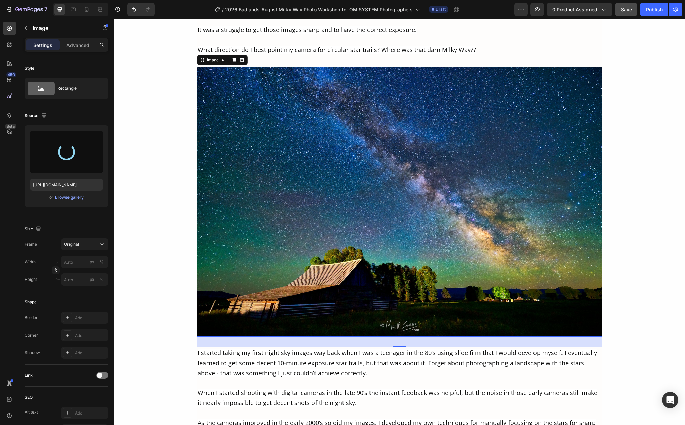
type input "[URL][DOMAIN_NAME]"
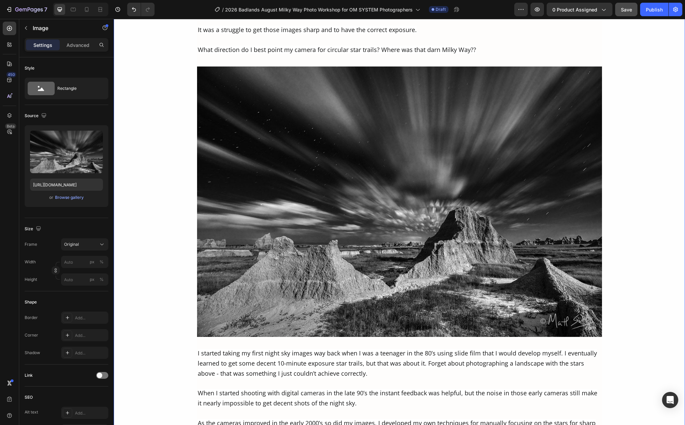
click at [641, 117] on div "2026 Badlands August Milky Way and Night Sky Photo Workshop for OM SYSTEM Photo…" at bounding box center [399, 415] width 571 height 1389
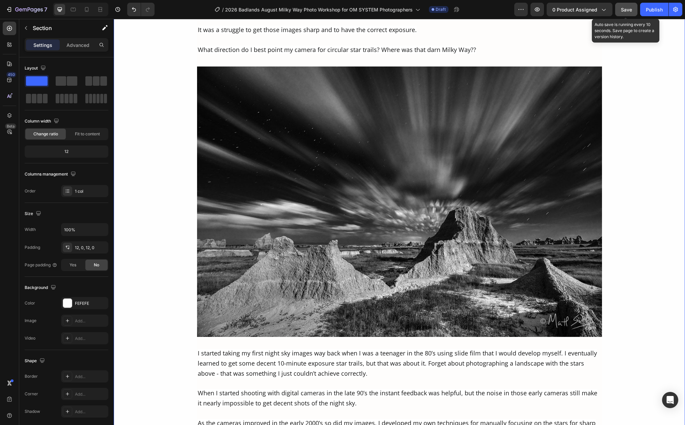
click at [625, 11] on span "Save" at bounding box center [626, 10] width 11 height 6
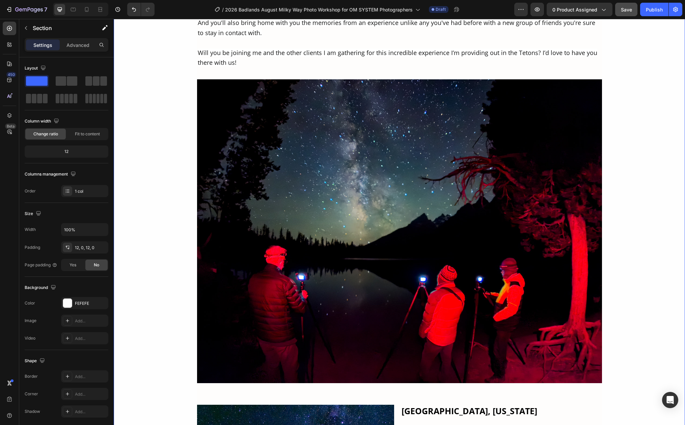
scroll to position [2119, 0]
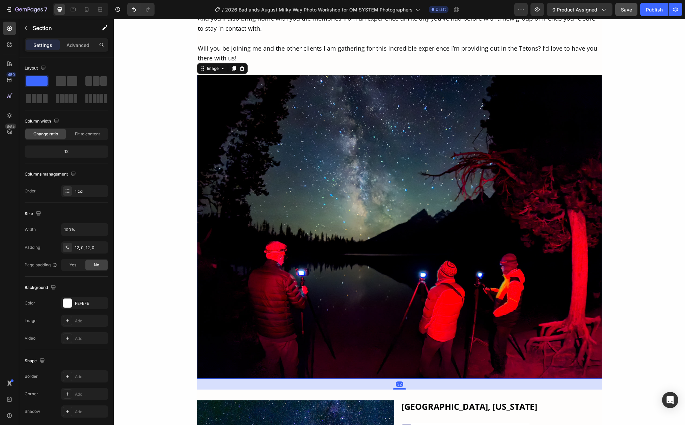
click at [413, 204] on img at bounding box center [399, 227] width 405 height 304
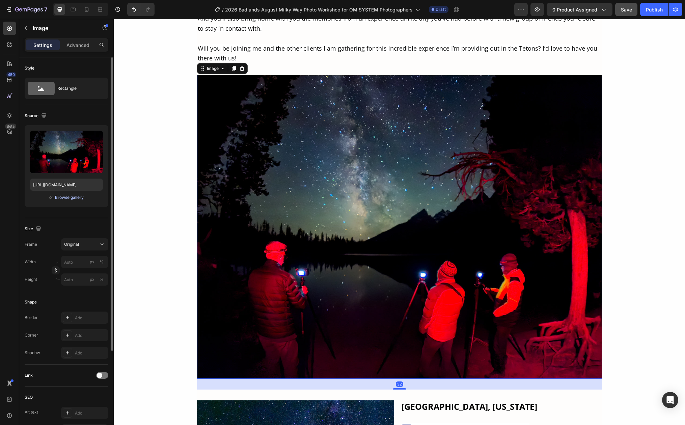
click at [69, 198] on div "Browse gallery" at bounding box center [69, 197] width 29 height 6
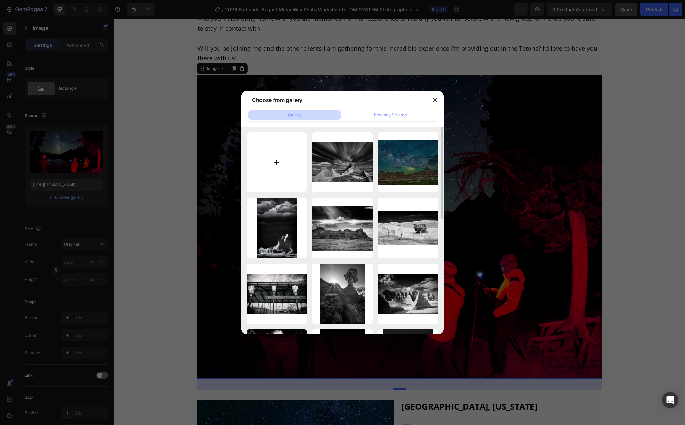
click at [274, 163] on input "file" at bounding box center [277, 162] width 60 height 60
type input "C:\fakepath\6-4-22_0800_C1-1400px.jpg"
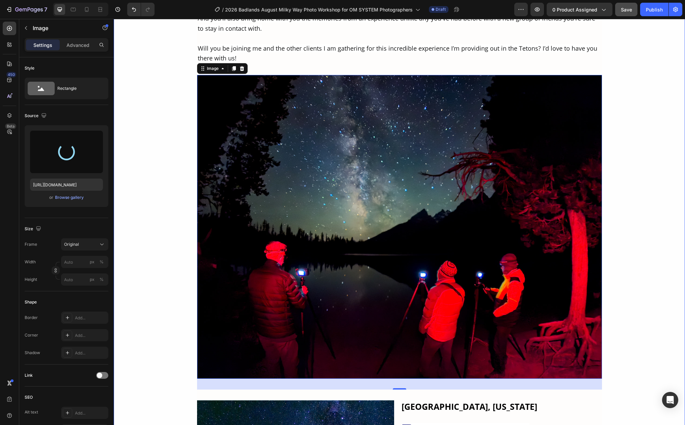
type input "[URL][DOMAIN_NAME]"
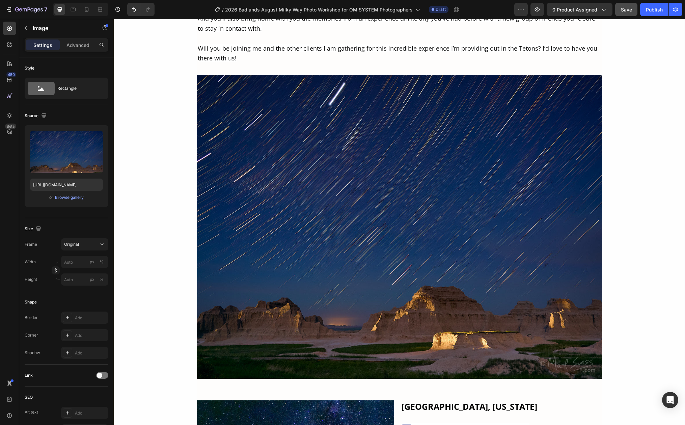
click at [155, 243] on div "2026 Badlands August Milky Way and Night Sky Photo Workshop for OM SYSTEM Photo…" at bounding box center [399, 7] width 571 height 1996
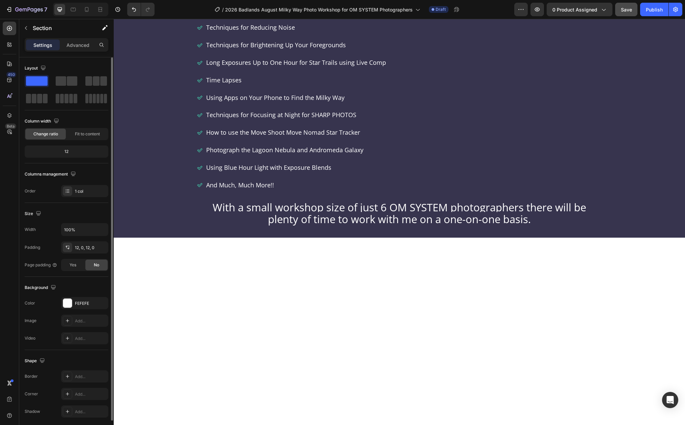
scroll to position [2953, 0]
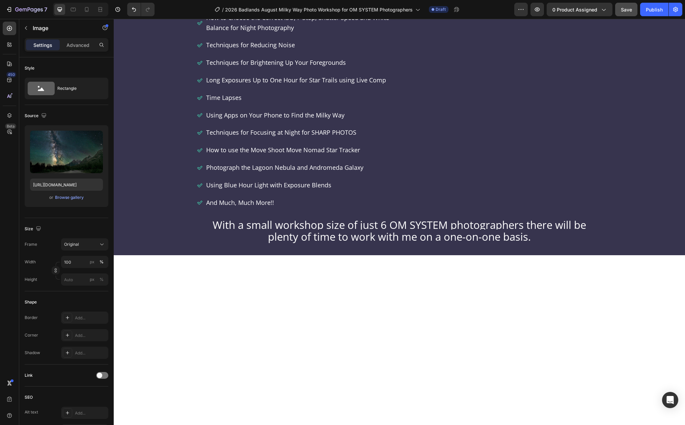
scroll to position [2949, 0]
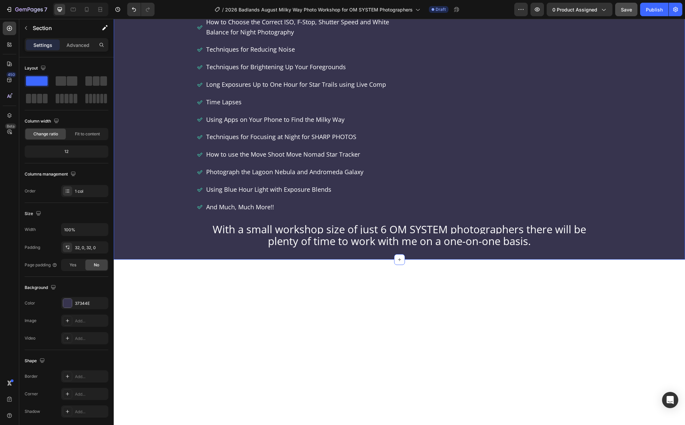
click at [186, 114] on div "Image 0 The above photo is a combination of 2 separate photos, one for the fore…" at bounding box center [399, 80] width 571 height 337
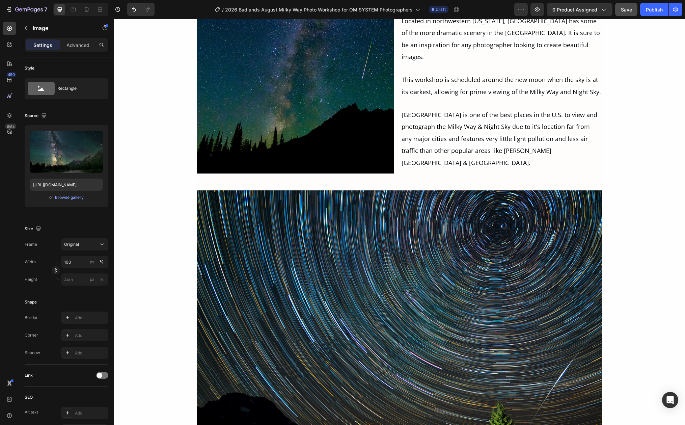
scroll to position [2492, 0]
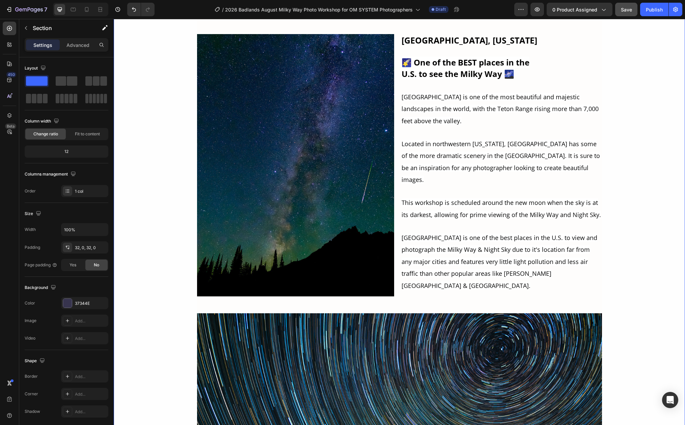
scroll to position [2489, 0]
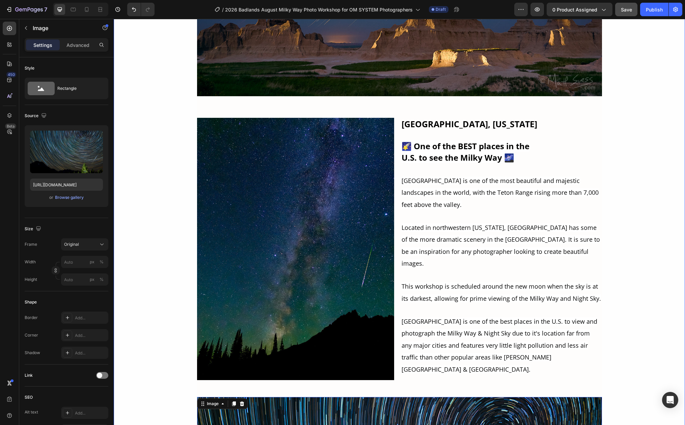
scroll to position [2413, 0]
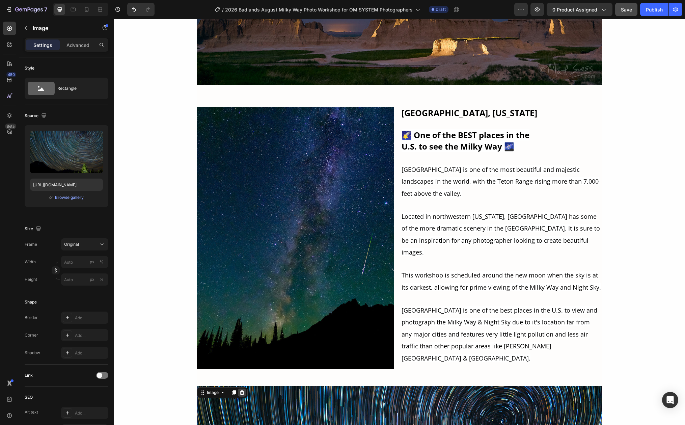
click at [239, 390] on icon at bounding box center [241, 392] width 4 height 5
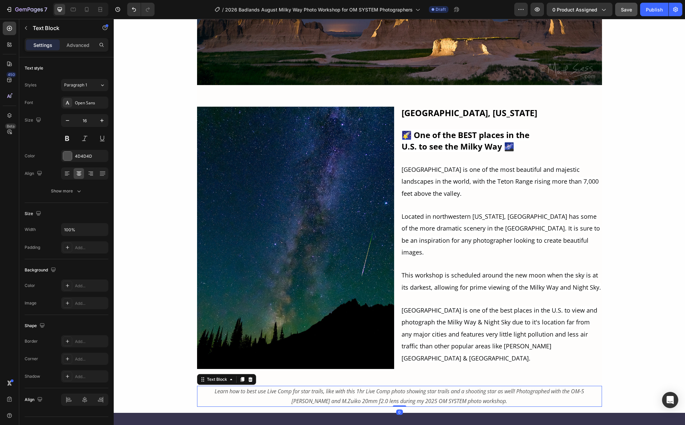
click at [238, 387] on icon "Learn how to best use Live Comp for star trails, like with this 1hr Live Comp p…" at bounding box center [399, 395] width 369 height 17
click at [248, 377] on icon at bounding box center [250, 379] width 4 height 5
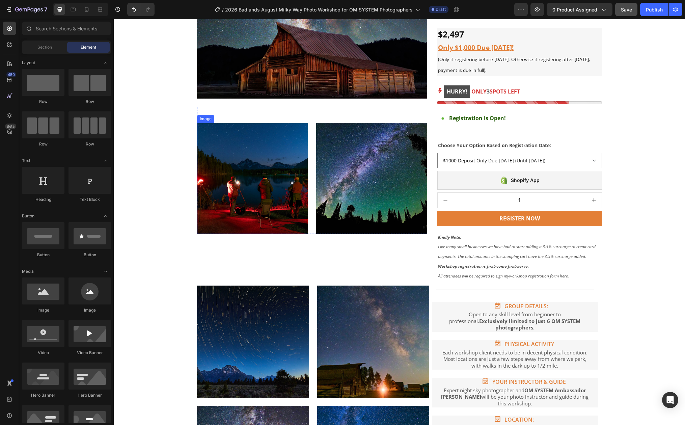
scroll to position [540, 0]
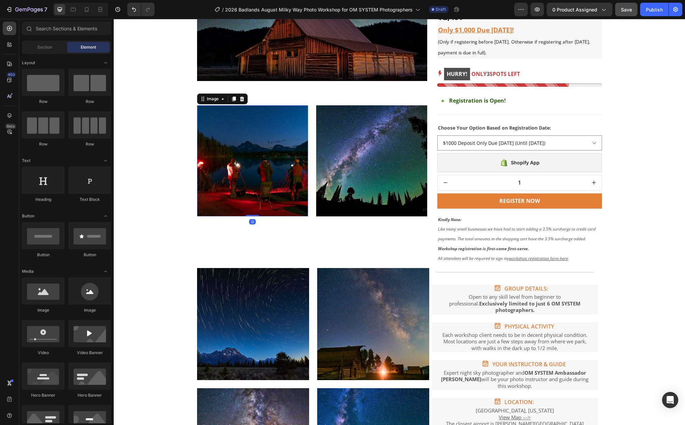
click at [252, 187] on img at bounding box center [252, 160] width 111 height 111
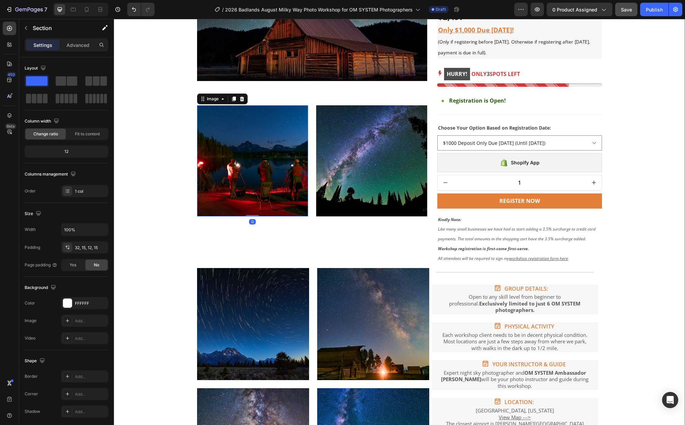
click at [185, 163] on div "Product Images Image 0 Image Row Row Icon Icon Icon Icon Icon Icon List Reviews…" at bounding box center [399, 261] width 561 height 666
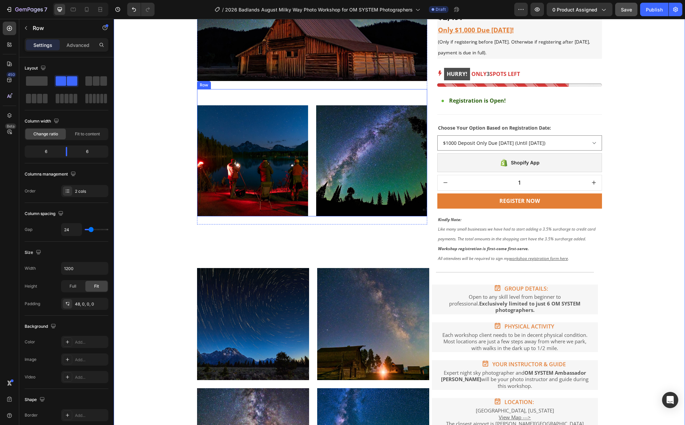
click at [307, 139] on div "Image Image Row" at bounding box center [312, 152] width 230 height 127
click at [237, 83] on icon at bounding box center [238, 82] width 4 height 5
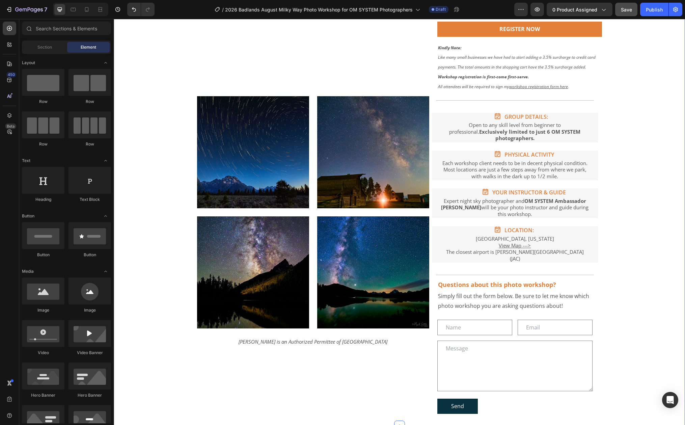
scroll to position [708, 0]
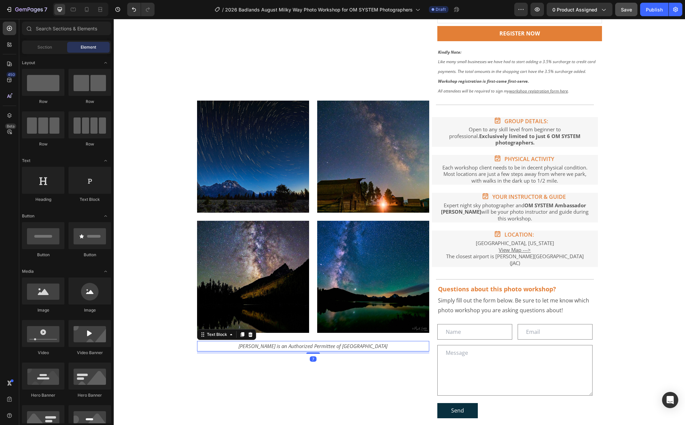
click at [334, 346] on icon "[PERSON_NAME] is an Authorized Permittee of [GEOGRAPHIC_DATA]" at bounding box center [312, 345] width 149 height 7
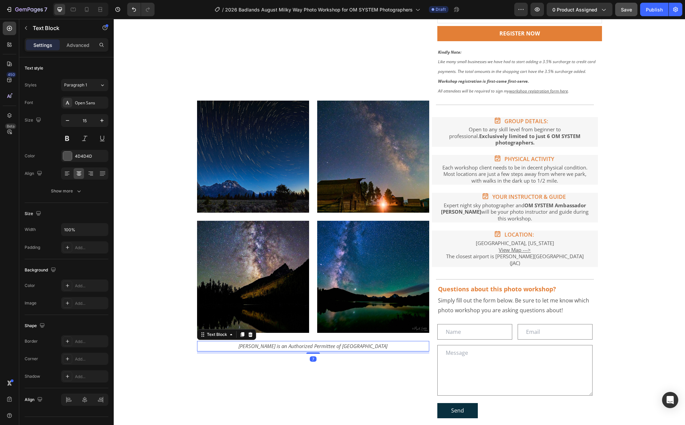
click at [340, 347] on icon "[PERSON_NAME] is an Authorized Permittee of [GEOGRAPHIC_DATA]" at bounding box center [312, 345] width 149 height 7
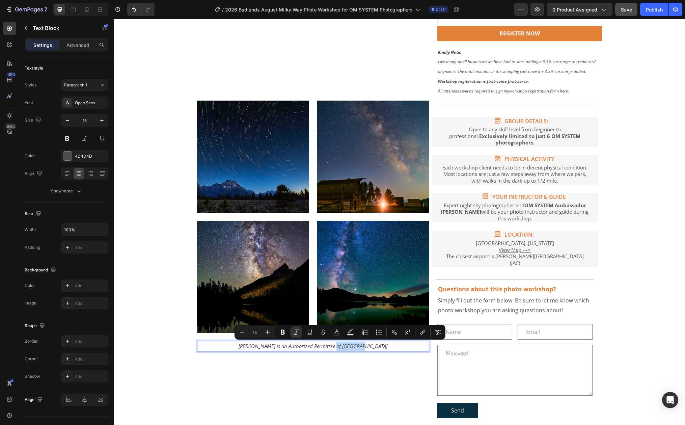
drag, startPoint x: 353, startPoint y: 347, endPoint x: 326, endPoint y: 345, distance: 27.0
click at [326, 345] on icon "[PERSON_NAME] is an Authorized Permittee of [GEOGRAPHIC_DATA]" at bounding box center [312, 345] width 149 height 7
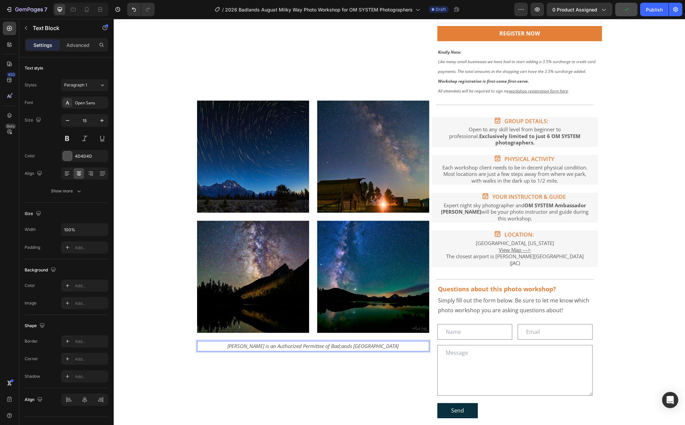
click at [340, 347] on icon "[PERSON_NAME] is an Authorized Permittee of Bad;ands [GEOGRAPHIC_DATA]" at bounding box center [312, 345] width 171 height 7
click at [173, 140] on div "Product Images Row Icon Icon Icon Icon Icon Icon List Reviews! Text Block Row 2…" at bounding box center [399, 94] width 561 height 666
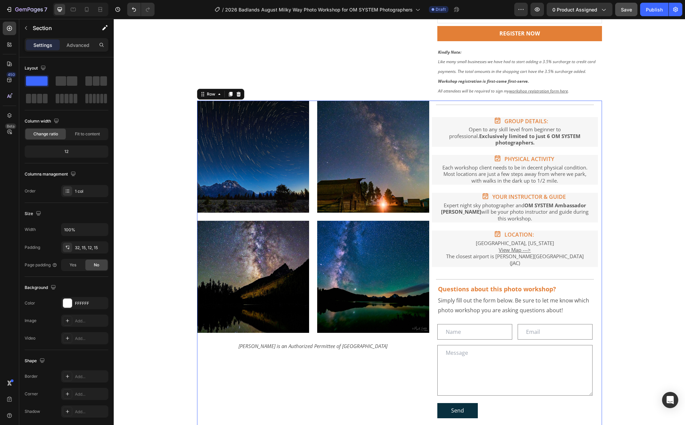
click at [479, 114] on div "Title Line Icon GROUP DETAILS: Text Block Row Open to any skill level from begi…" at bounding box center [515, 264] width 166 height 326
click at [592, 125] on div "Icon GROUP DETAILS: Text Block Row Open to any skill level from beginner to pro…" at bounding box center [515, 132] width 166 height 30
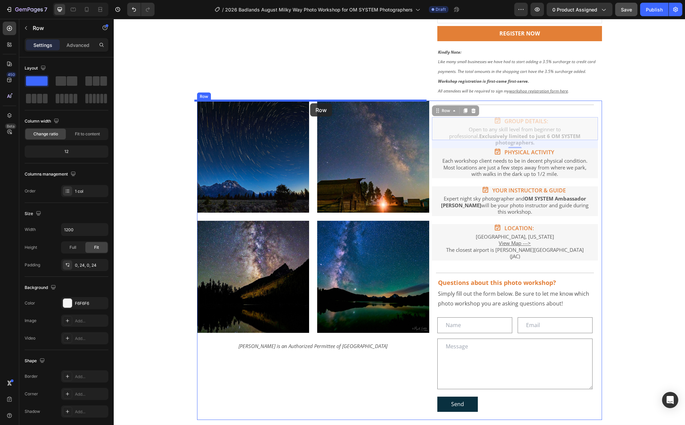
drag, startPoint x: 435, startPoint y: 112, endPoint x: 310, endPoint y: 103, distance: 125.4
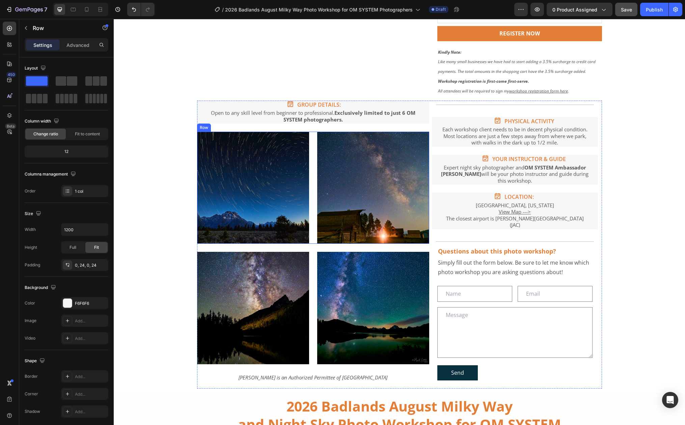
click at [310, 140] on div "Image Image Row" at bounding box center [313, 188] width 232 height 112
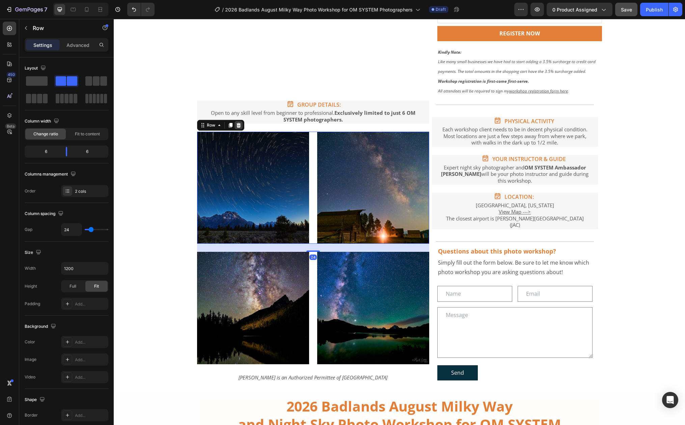
click at [237, 125] on icon at bounding box center [238, 124] width 5 height 5
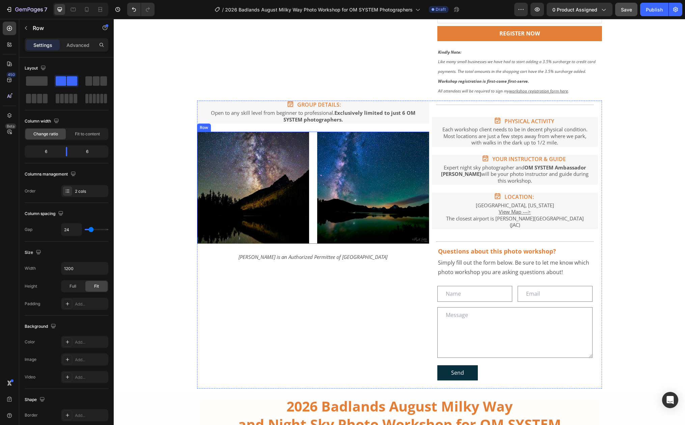
click at [309, 136] on div "Image Image Row" at bounding box center [313, 188] width 232 height 112
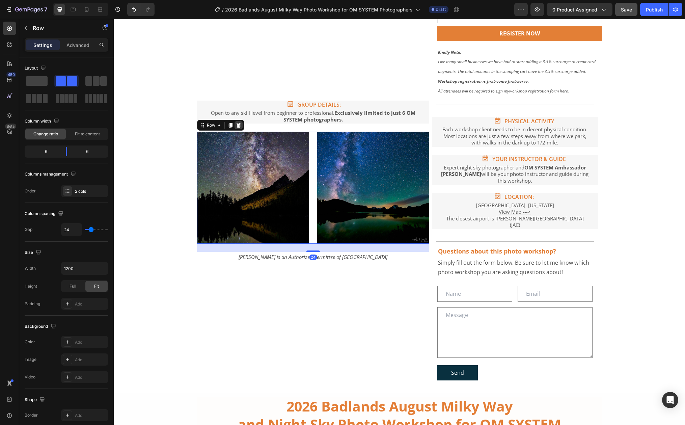
click at [237, 126] on icon at bounding box center [238, 125] width 4 height 5
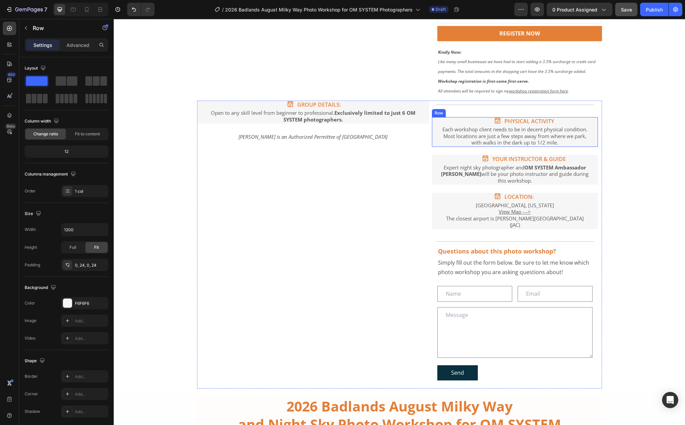
click at [434, 123] on div "Icon PHYSICAL ACTIVITY Text Block Row Each workshop client needs to be in decen…" at bounding box center [515, 132] width 166 height 30
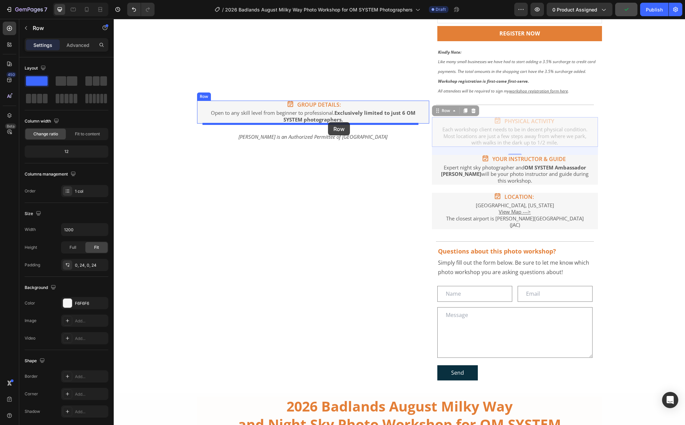
drag, startPoint x: 433, startPoint y: 112, endPoint x: 328, endPoint y: 122, distance: 106.1
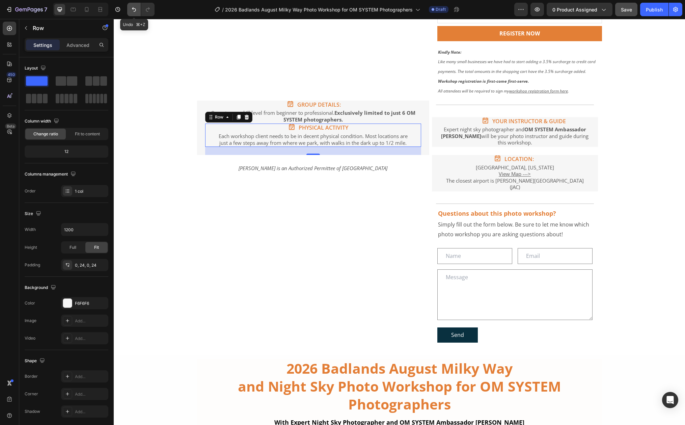
click at [135, 9] on icon "Undo/Redo" at bounding box center [134, 9] width 4 height 4
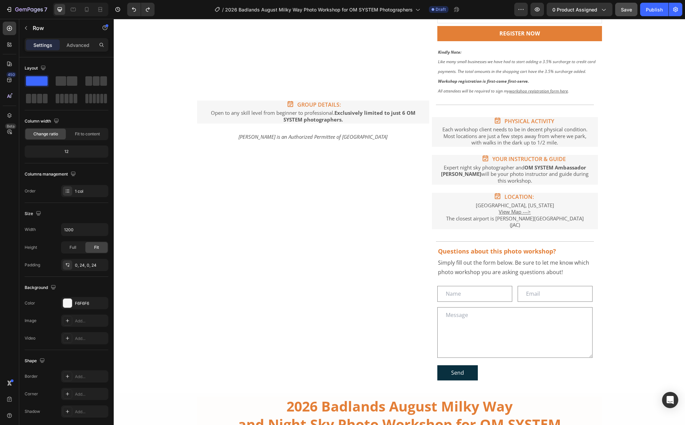
click at [436, 122] on div "Icon PHYSICAL ACTIVITY Text Block Row Each workshop client needs to be in decen…" at bounding box center [515, 132] width 166 height 30
click at [591, 129] on div "Icon PHYSICAL ACTIVITY Text Block Row Each workshop client needs to be in decen…" at bounding box center [515, 132] width 166 height 30
click at [590, 144] on div "Icon PHYSICAL ACTIVITY Text Block Row Each workshop client needs to be in decen…" at bounding box center [515, 132] width 166 height 30
click at [432, 143] on div "Icon PHYSICAL ACTIVITY Text Block Row Each workshop client needs to be in decen…" at bounding box center [515, 132] width 166 height 30
click at [435, 164] on div "Icon YOUR INSTRUCTOR & GUIDE Text Block Row Expert night sky photographer and O…" at bounding box center [515, 170] width 166 height 30
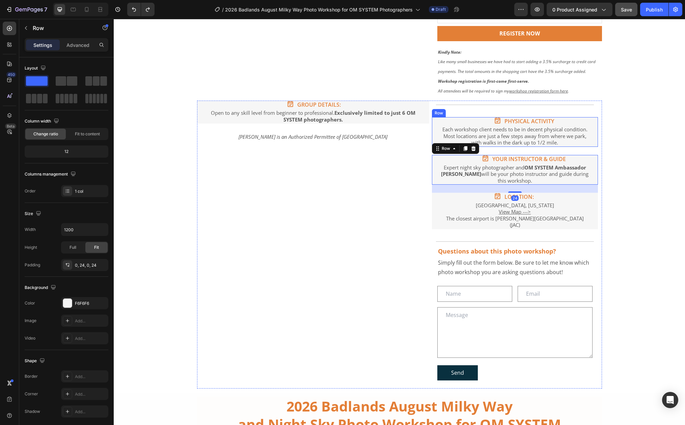
click at [436, 127] on div "Icon PHYSICAL ACTIVITY Text Block Row Each workshop client needs to be in decen…" at bounding box center [515, 132] width 166 height 30
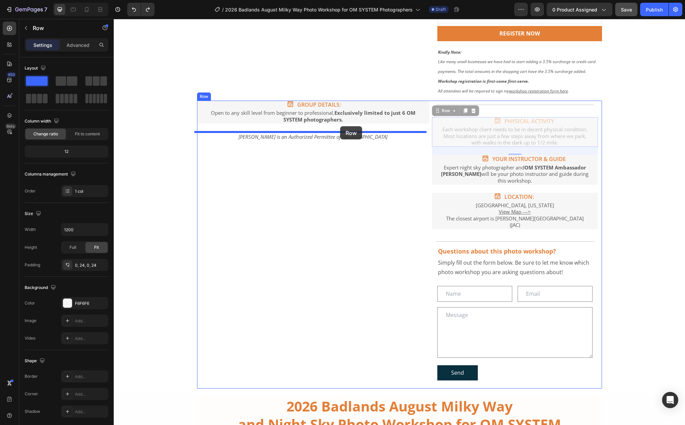
drag, startPoint x: 433, startPoint y: 111, endPoint x: 340, endPoint y: 126, distance: 94.3
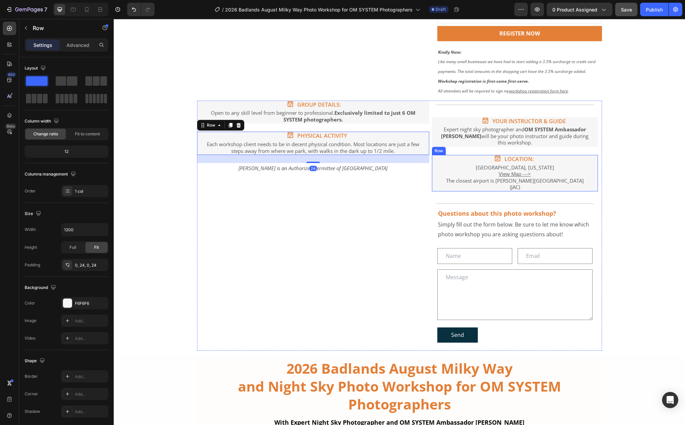
click at [432, 170] on div "Icon LOCATION: Text [GEOGRAPHIC_DATA] [GEOGRAPHIC_DATA], [US_STATE] View Map --…" at bounding box center [515, 173] width 166 height 36
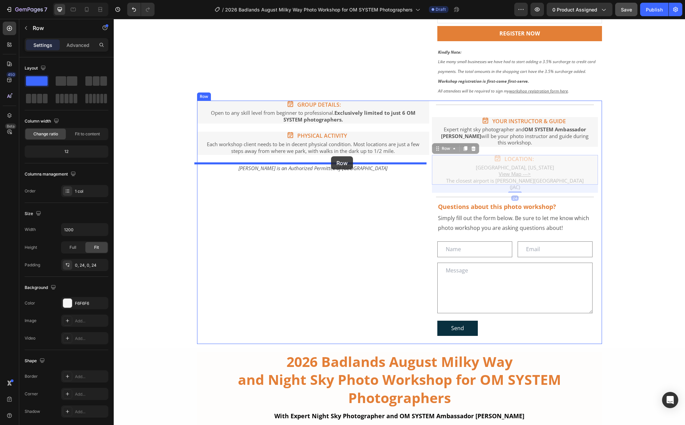
drag, startPoint x: 434, startPoint y: 149, endPoint x: 331, endPoint y: 156, distance: 103.8
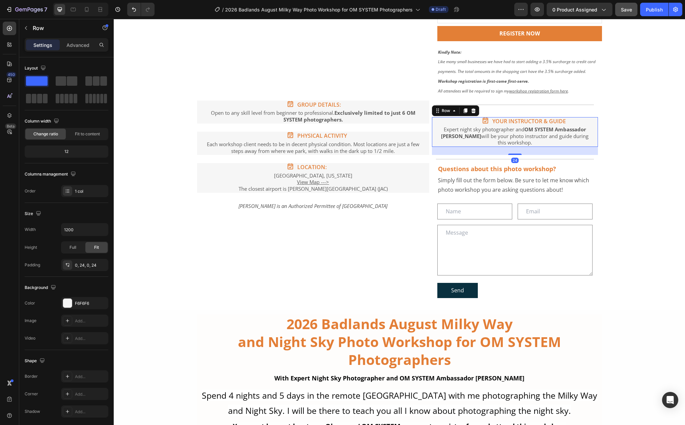
click at [435, 141] on div "Icon YOUR INSTRUCTOR & GUIDE Text Block Row Expert night sky photographer and O…" at bounding box center [515, 132] width 166 height 30
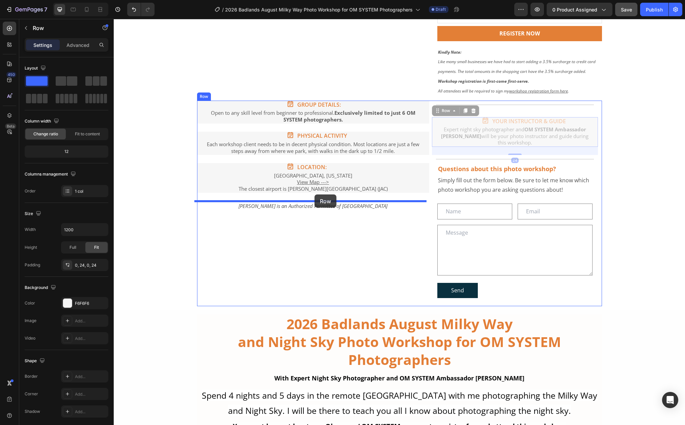
drag, startPoint x: 435, startPoint y: 111, endPoint x: 314, endPoint y: 194, distance: 146.5
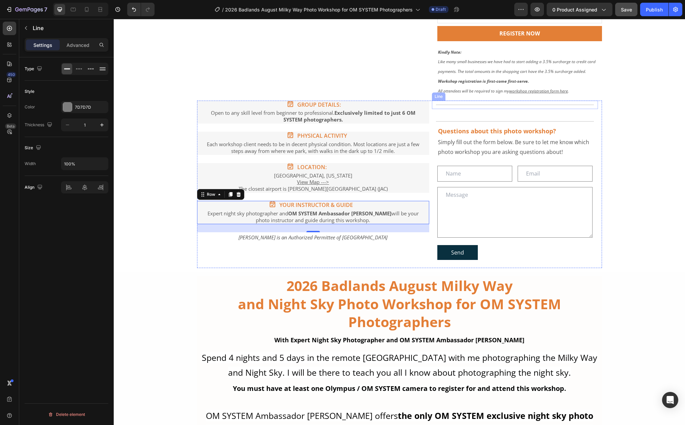
click at [552, 106] on div "Title Line" at bounding box center [515, 105] width 166 height 8
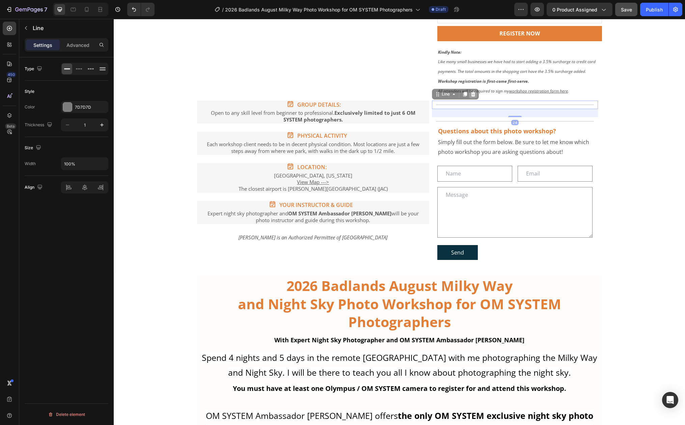
click at [472, 94] on icon at bounding box center [472, 93] width 5 height 5
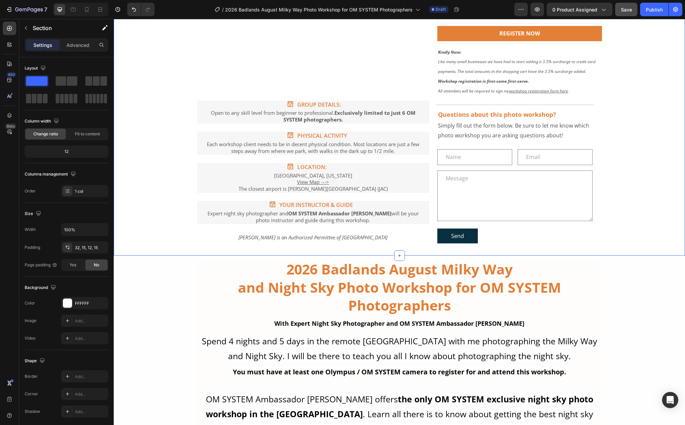
click at [632, 112] on div "Product Images Row Icon Icon Icon Icon Icon Icon List Reviews! Text Block Row 2…" at bounding box center [399, 6] width 561 height 491
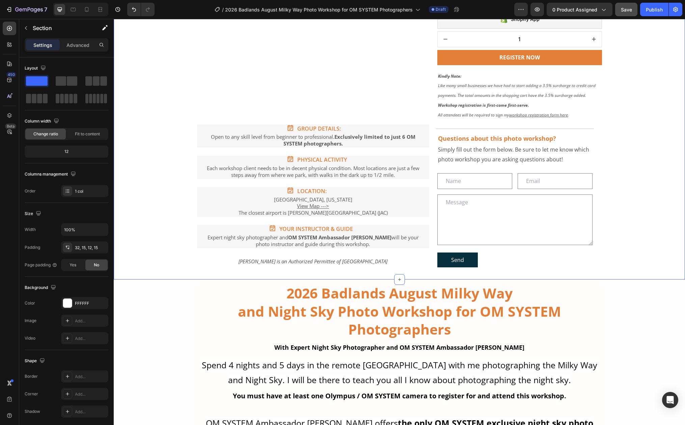
scroll to position [718, 0]
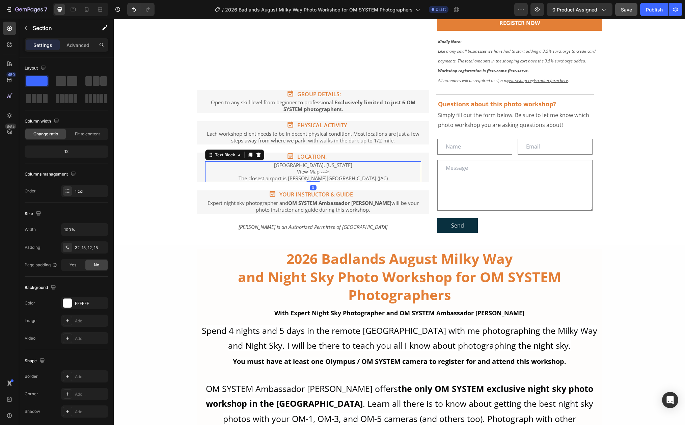
click at [305, 166] on p "[GEOGRAPHIC_DATA], [US_STATE] View Map ---> The closest airport is [PERSON_NAME…" at bounding box center [313, 172] width 215 height 20
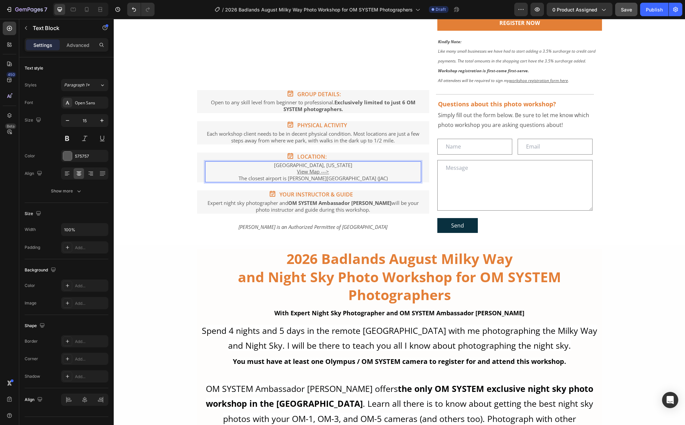
click at [296, 165] on p "[GEOGRAPHIC_DATA], [US_STATE] View Map ---> The closest airport is [PERSON_NAME…" at bounding box center [313, 172] width 215 height 20
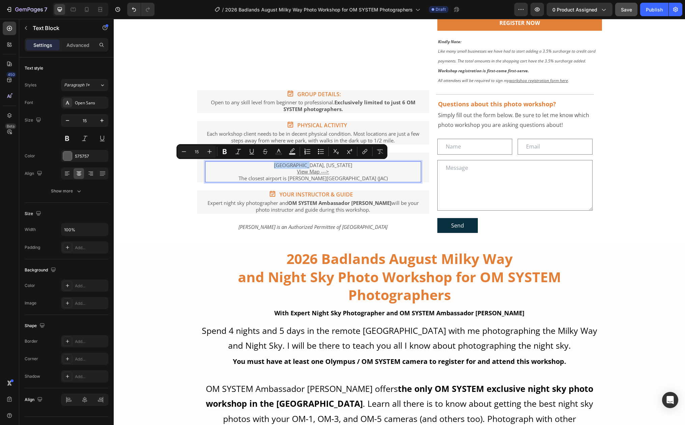
drag, startPoint x: 296, startPoint y: 165, endPoint x: 270, endPoint y: 166, distance: 26.0
click at [270, 166] on p "[GEOGRAPHIC_DATA], [US_STATE] View Map ---> The closest airport is [PERSON_NAME…" at bounding box center [313, 172] width 215 height 20
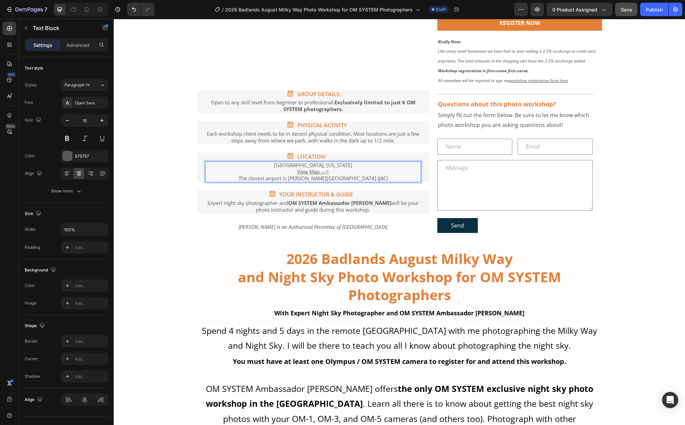
click at [305, 180] on p "[GEOGRAPHIC_DATA], [US_STATE] View Map ---> The closest airport is [PERSON_NAME…" at bounding box center [313, 172] width 215 height 20
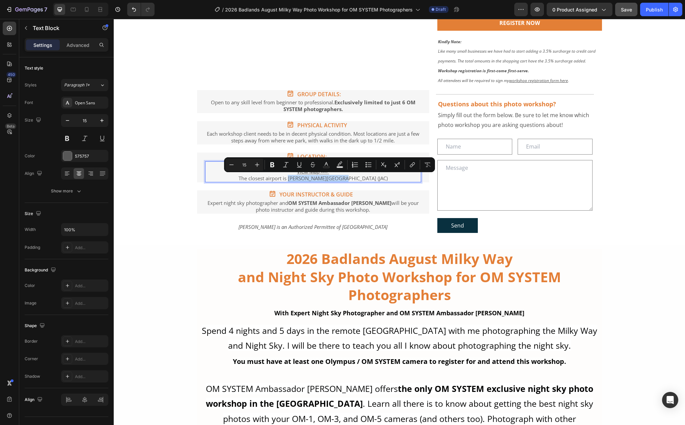
drag, startPoint x: 305, startPoint y: 179, endPoint x: 352, endPoint y: 180, distance: 47.2
click at [352, 180] on p "[GEOGRAPHIC_DATA], [US_STATE] View Map ---> The closest airport is [PERSON_NAME…" at bounding box center [313, 172] width 215 height 20
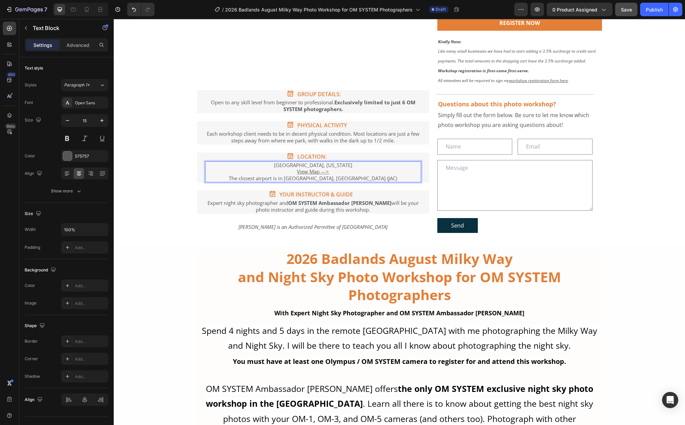
click at [353, 178] on p "[GEOGRAPHIC_DATA], [US_STATE] View Map ---> The closest airport is in [GEOGRAPH…" at bounding box center [313, 172] width 215 height 20
click at [358, 178] on p "[GEOGRAPHIC_DATA], [US_STATE] View Map ---> The closest airport is in [GEOGRAPH…" at bounding box center [313, 172] width 215 height 20
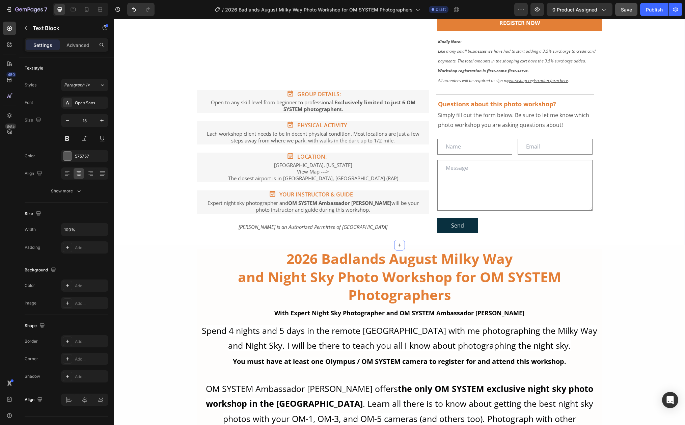
click at [307, 170] on u "View Map --->" at bounding box center [313, 171] width 32 height 7
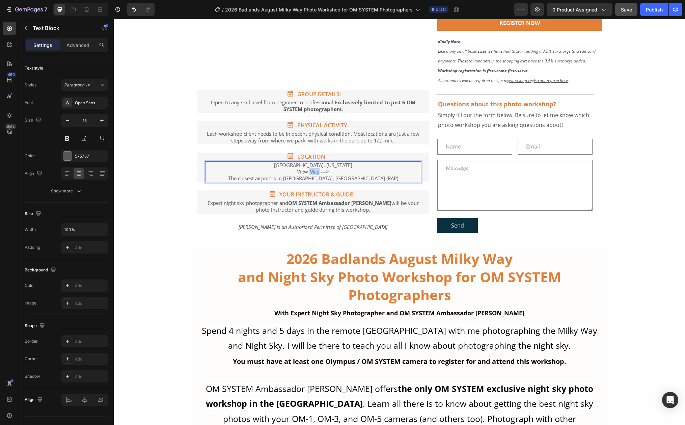
click at [308, 172] on u "View Map --->" at bounding box center [313, 171] width 32 height 7
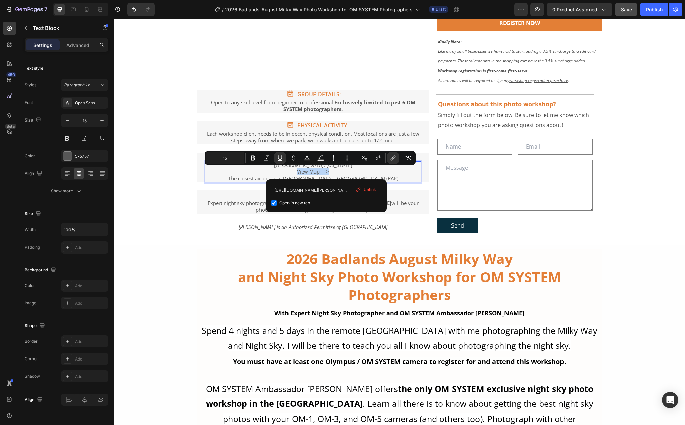
drag, startPoint x: 326, startPoint y: 172, endPoint x: 294, endPoint y: 174, distance: 31.8
click at [294, 174] on p "[GEOGRAPHIC_DATA], [US_STATE] View Map ---> The closest airport is in [GEOGRAPH…" at bounding box center [313, 172] width 215 height 20
click at [350, 190] on input "[URL][DOMAIN_NAME][PERSON_NAME][GEOGRAPHIC_DATA]" at bounding box center [326, 189] width 110 height 11
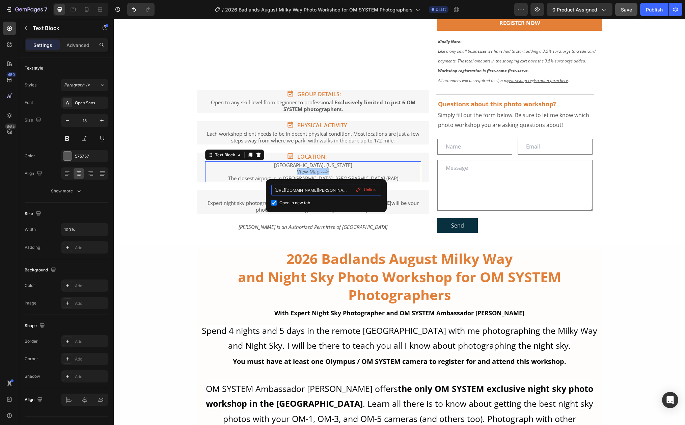
paste input "Badlands+National+Park/@43.8501566,-102.327176,12z/data=!4m6!3m5!1s0x877e870c18…"
type input "[URL][DOMAIN_NAME]"
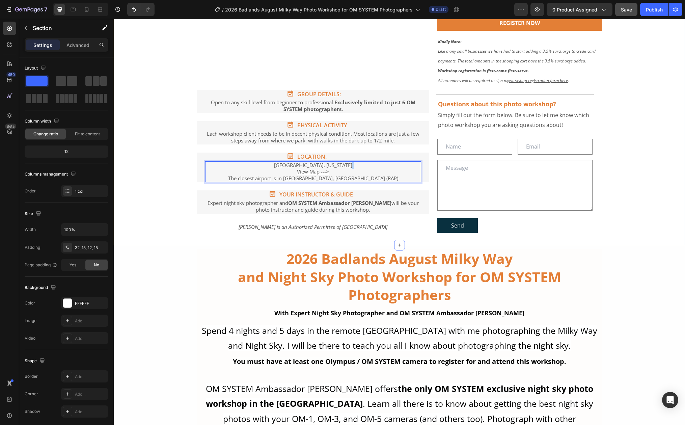
click at [376, 137] on p "Each workshop client needs to be in decent physical condition. Most locations a…" at bounding box center [313, 137] width 215 height 13
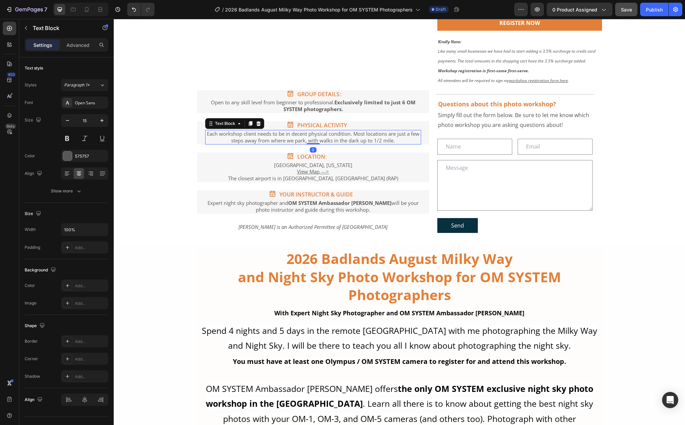
click at [379, 139] on p "Each workshop client needs to be in decent physical condition. Most locations a…" at bounding box center [313, 137] width 215 height 13
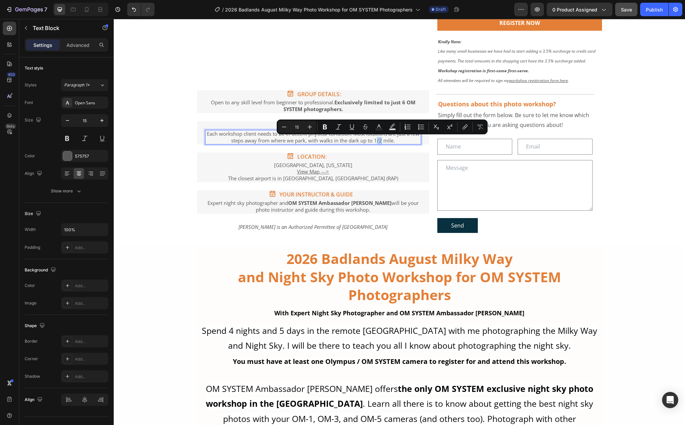
drag, startPoint x: 379, startPoint y: 140, endPoint x: 383, endPoint y: 140, distance: 4.4
click at [383, 140] on p "Each workshop client needs to be in decent physical condition. Most locations a…" at bounding box center [313, 137] width 215 height 13
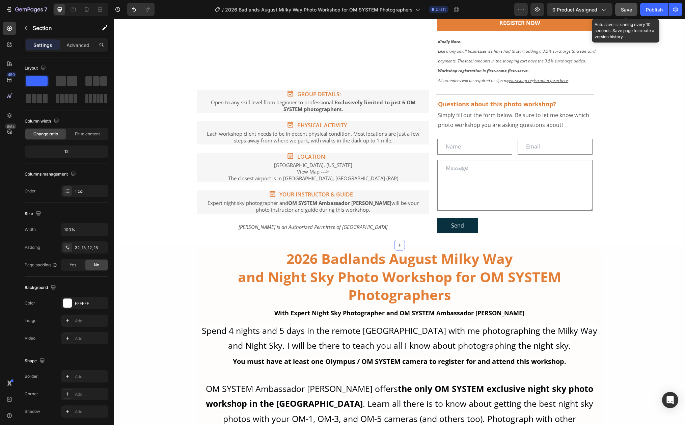
click at [627, 11] on span "Save" at bounding box center [626, 10] width 11 height 6
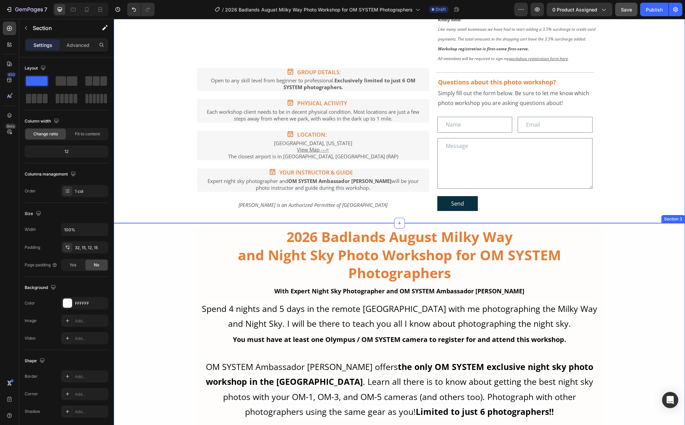
scroll to position [744, 0]
